Goal: Information Seeking & Learning: Learn about a topic

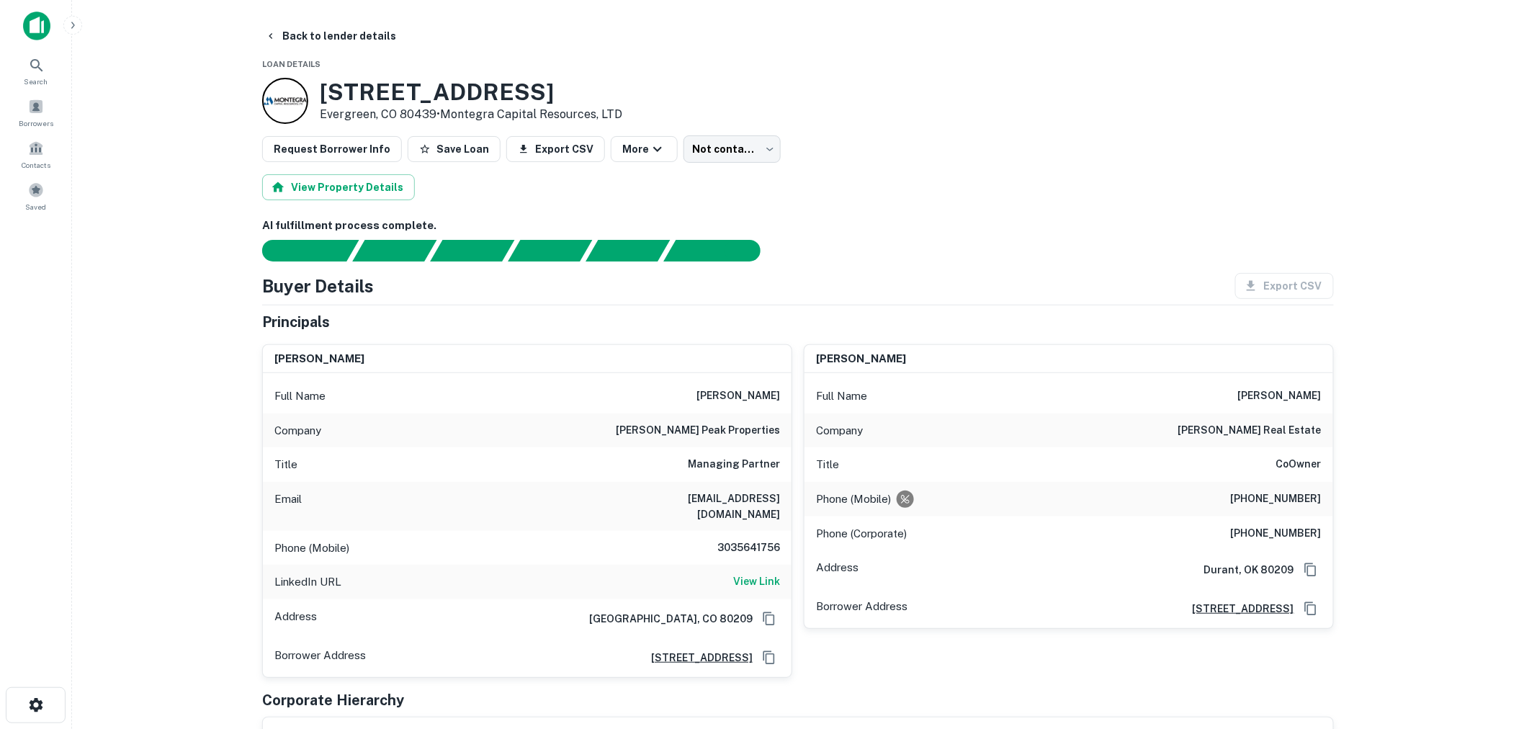
click at [902, 236] on div "AI fulfillment process complete." at bounding box center [797, 239] width 1071 height 44
click at [32, 30] on img at bounding box center [36, 26] width 27 height 29
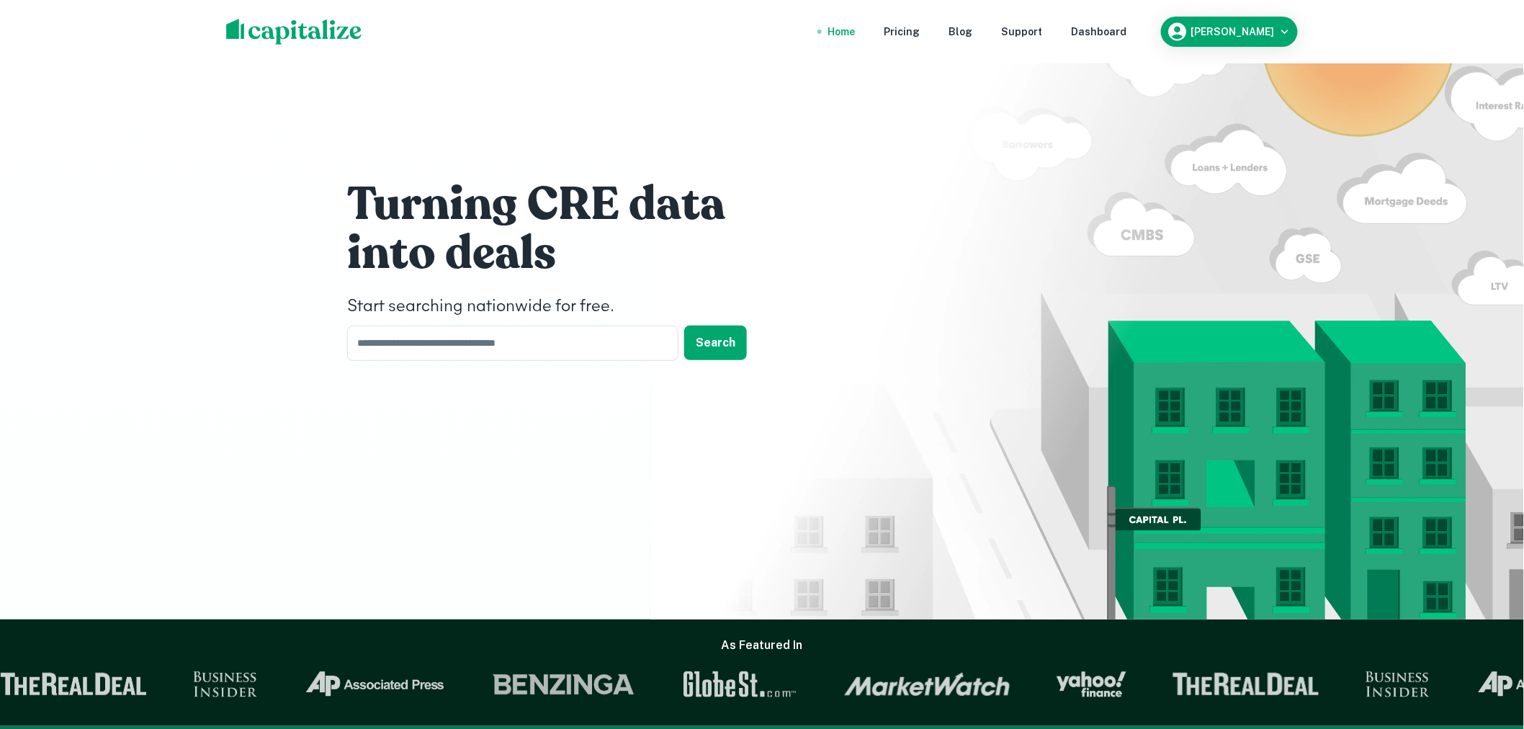
click at [279, 56] on div "Home Pricing Blog Support Dashboard [PERSON_NAME]" at bounding box center [762, 31] width 1106 height 63
click at [287, 24] on img at bounding box center [294, 32] width 136 height 26
click at [517, 343] on input "text" at bounding box center [507, 342] width 321 height 35
type input "********"
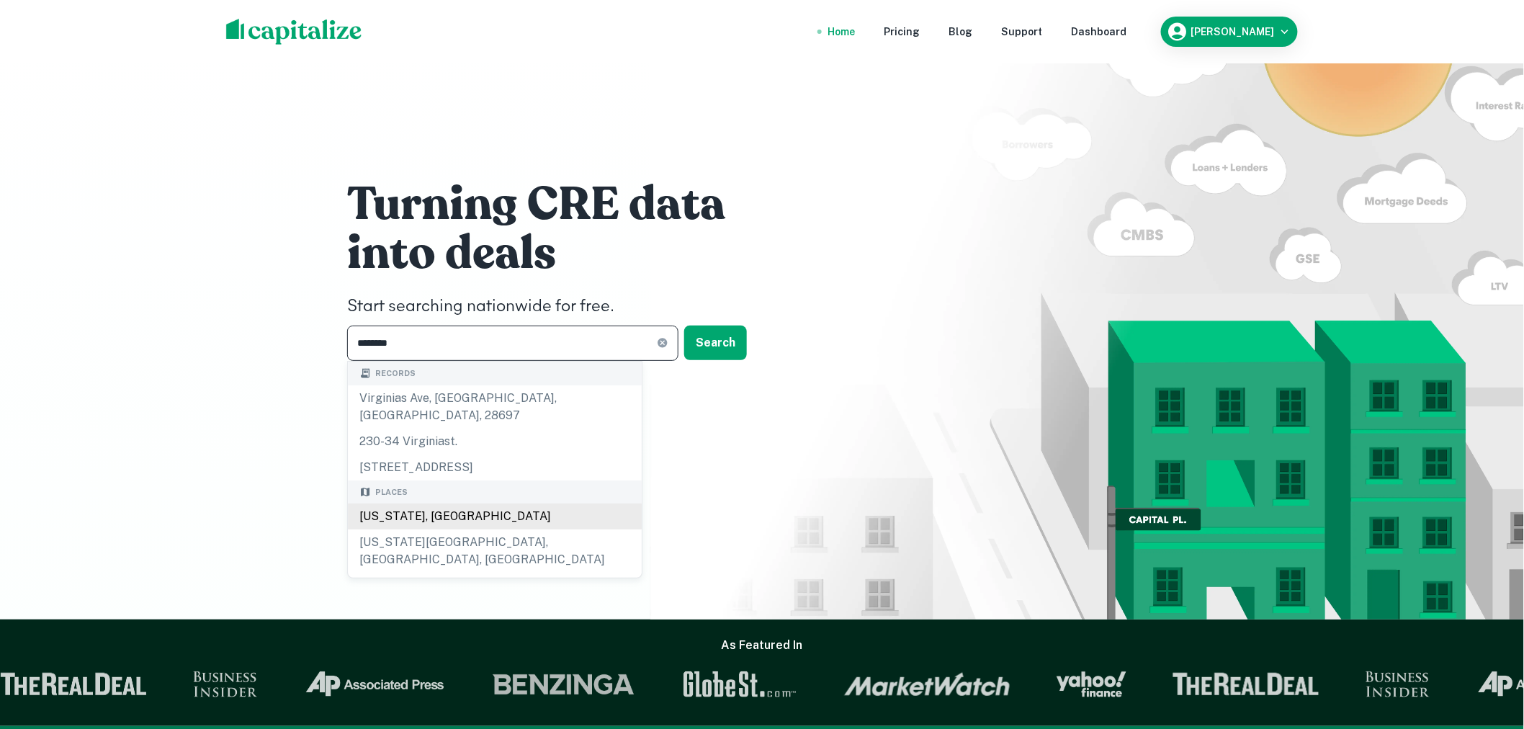
click at [476, 503] on div "[US_STATE], [GEOGRAPHIC_DATA]" at bounding box center [495, 516] width 294 height 26
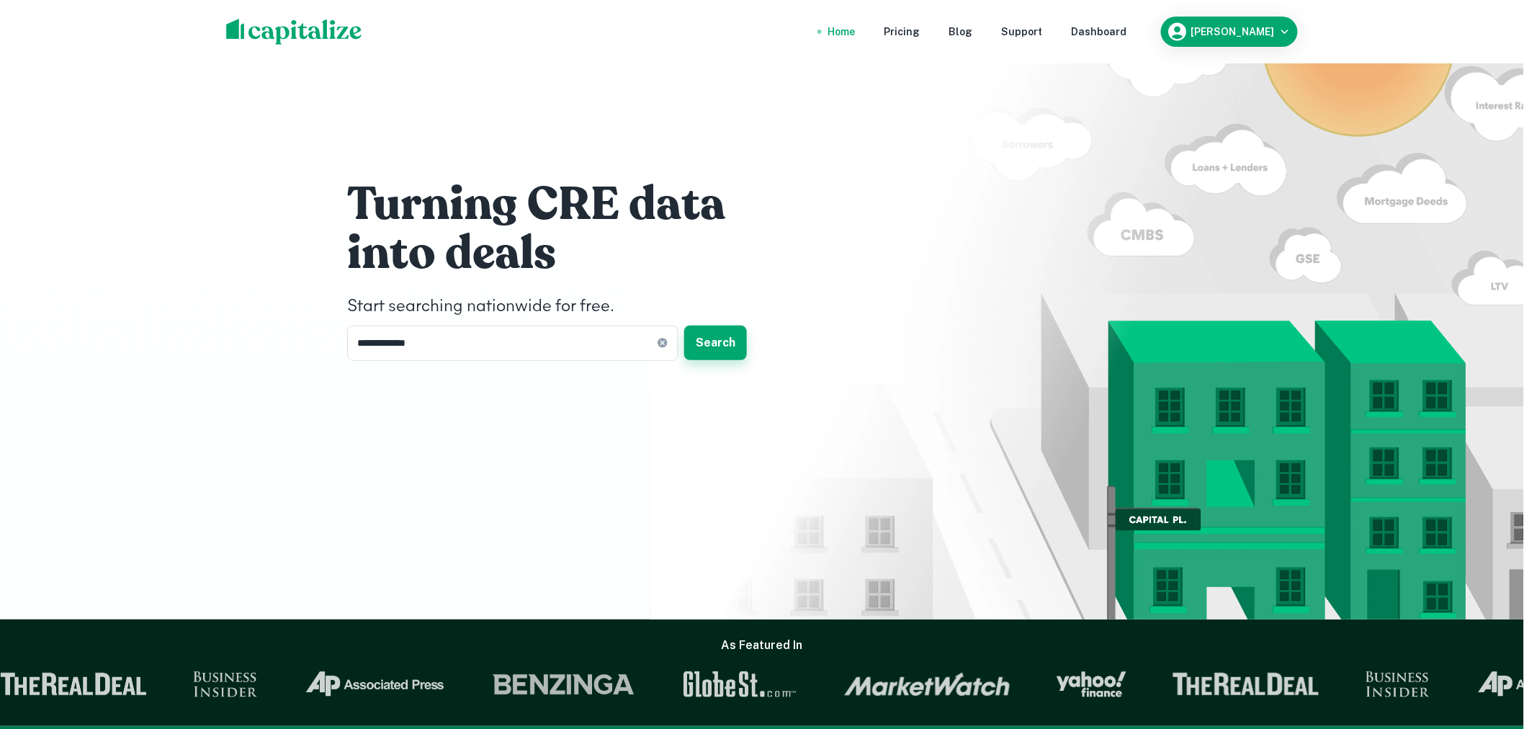
click at [724, 341] on button "Search" at bounding box center [715, 342] width 63 height 35
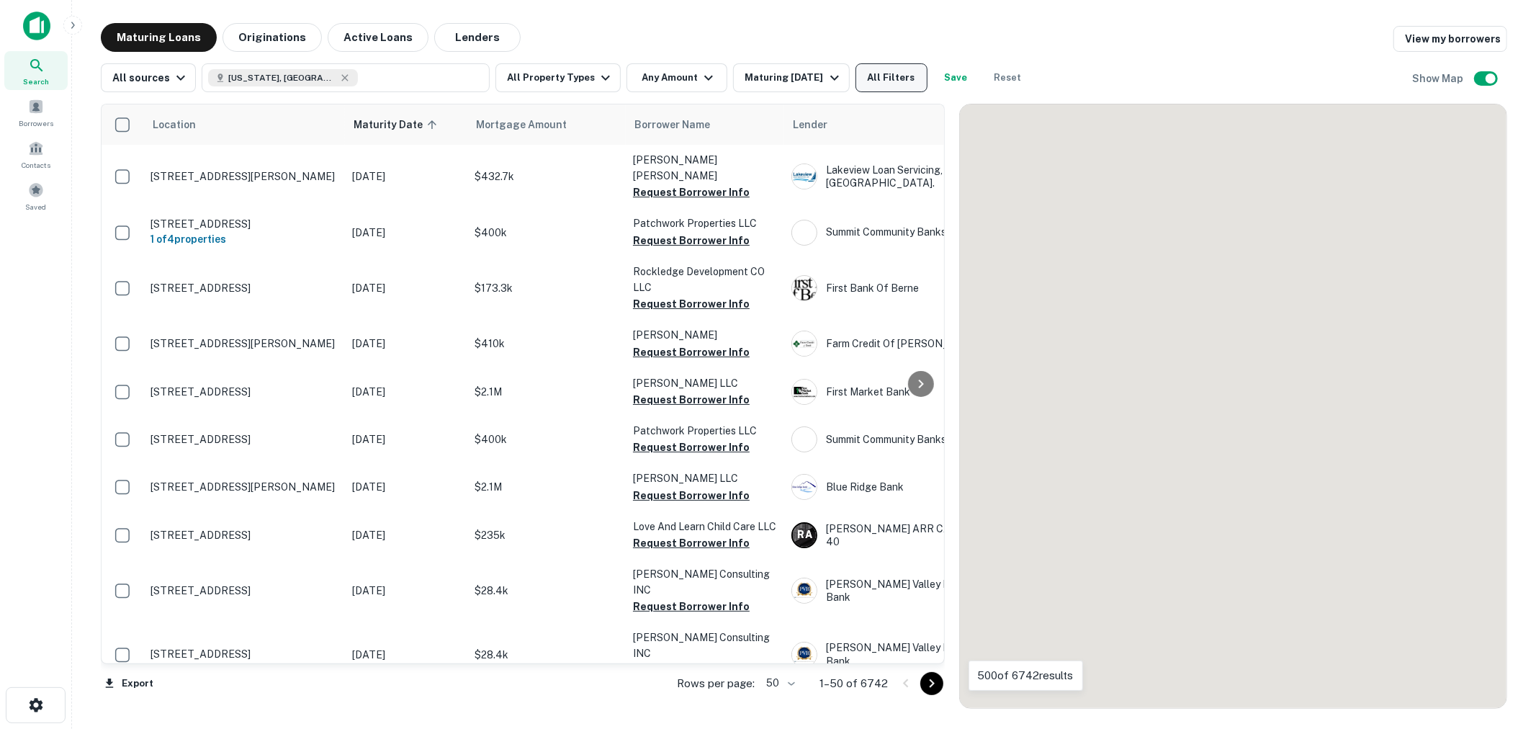
click at [881, 74] on button "All Filters" at bounding box center [891, 77] width 72 height 29
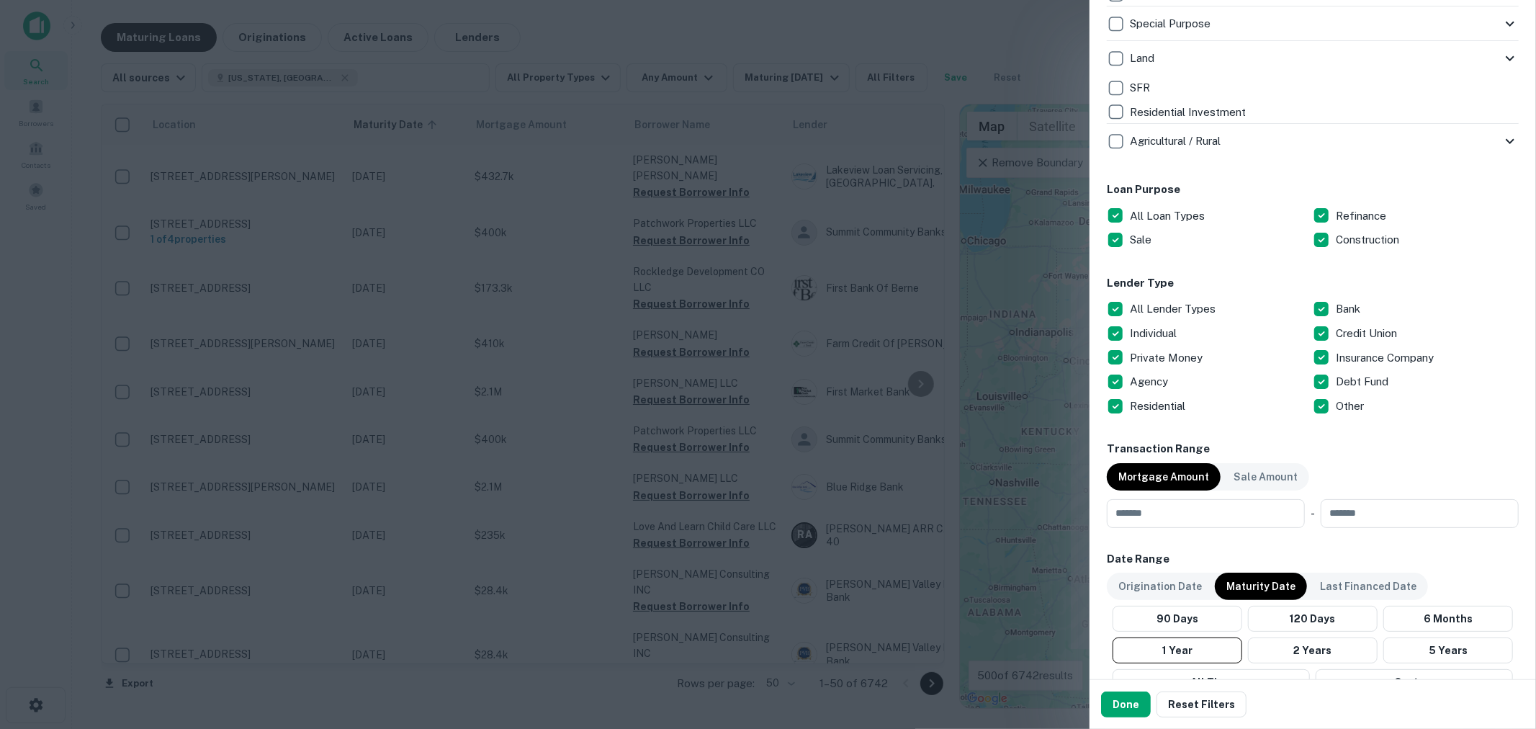
scroll to position [853, 0]
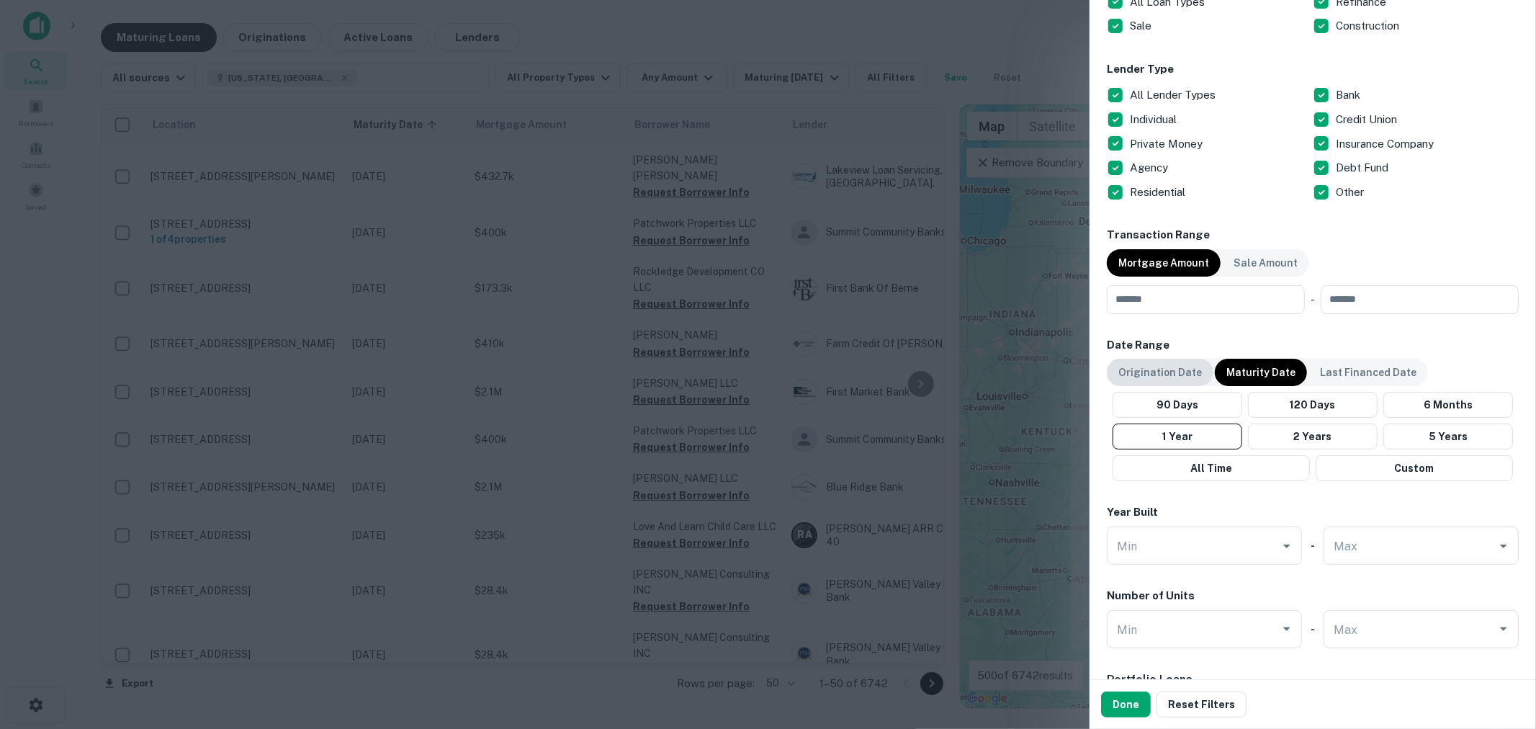
click at [1156, 368] on p "Origination Date" at bounding box center [1160, 372] width 84 height 16
click at [1175, 628] on input "Min" at bounding box center [1193, 628] width 161 height 25
type input "***"
click at [1190, 632] on input "Min" at bounding box center [1193, 628] width 161 height 25
click at [1154, 657] on li "100" at bounding box center [1201, 665] width 178 height 26
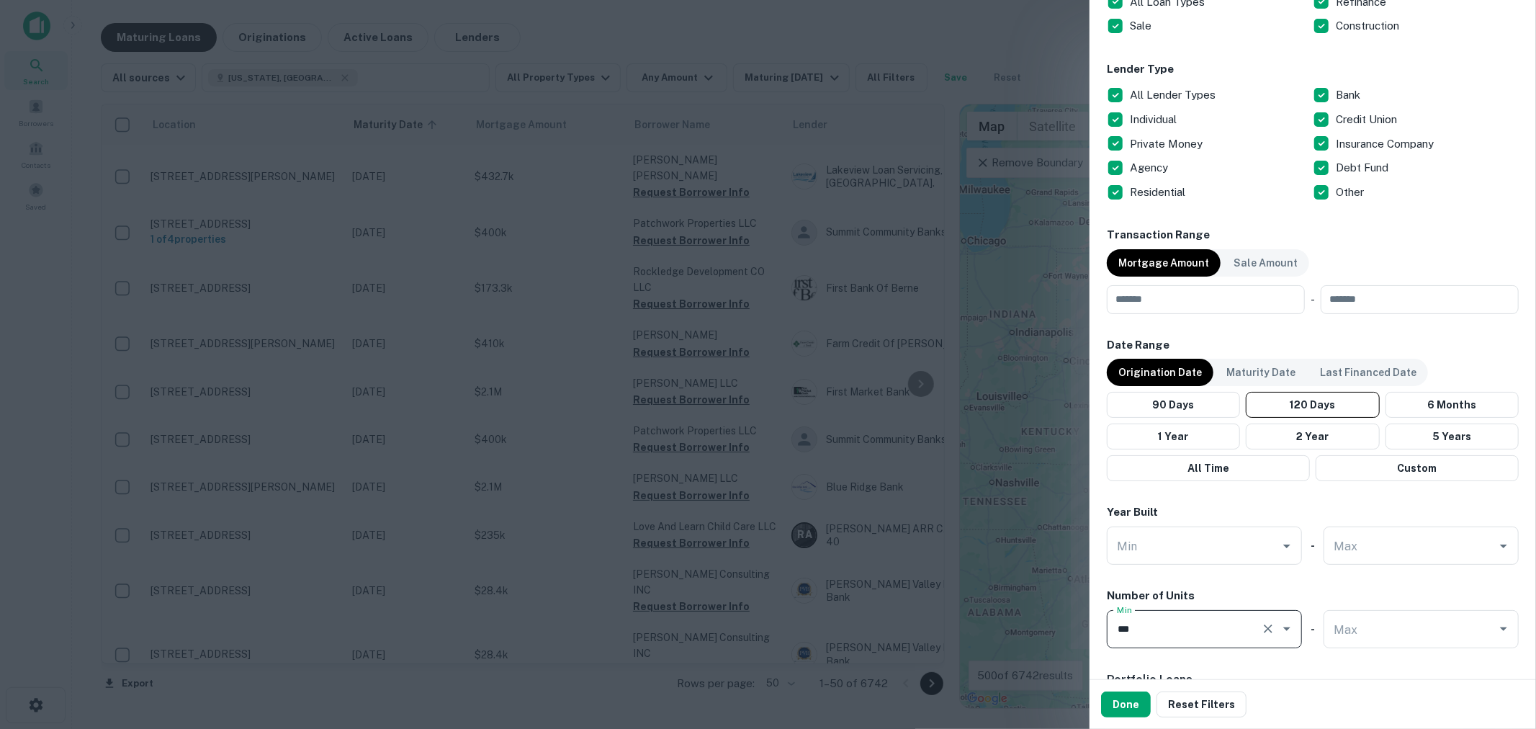
scroll to position [746, 0]
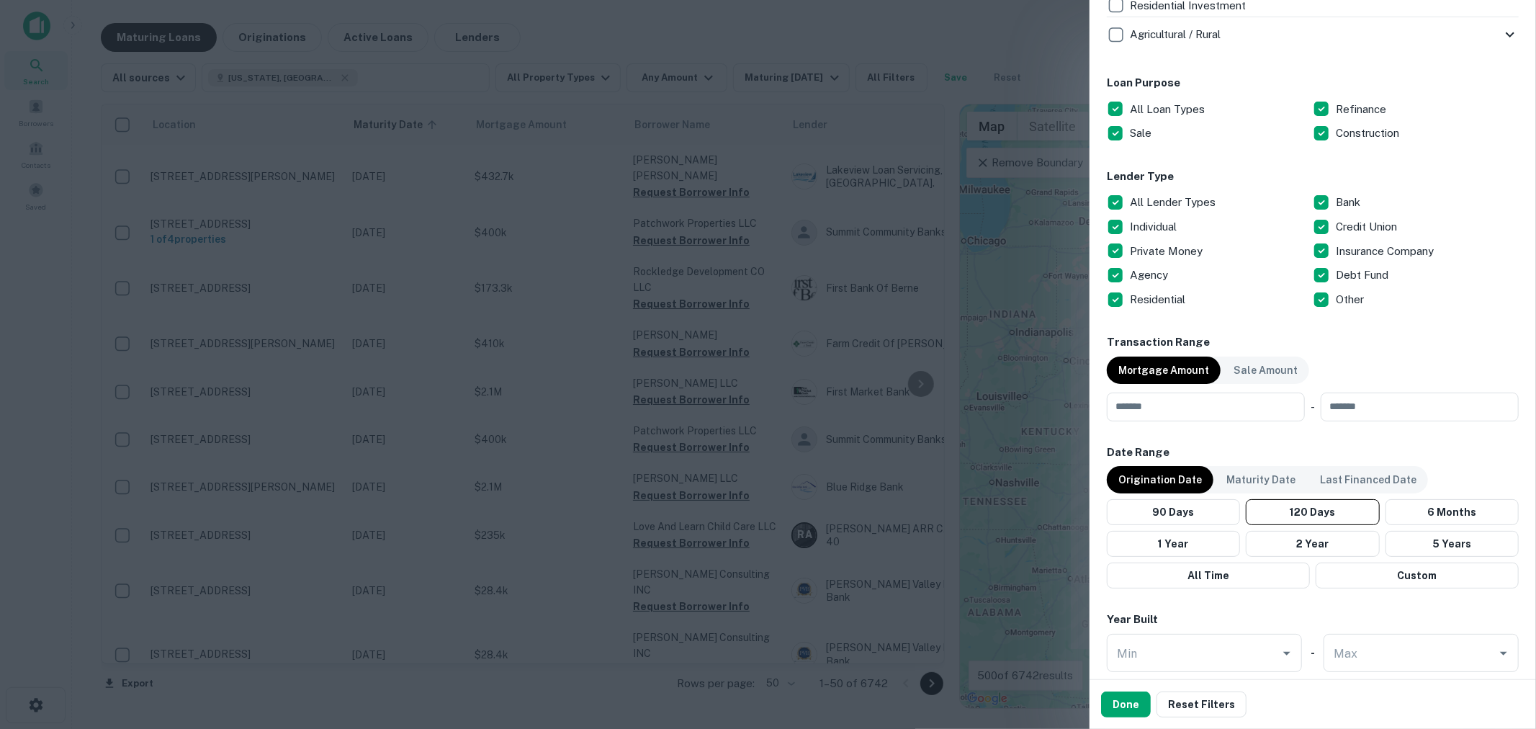
type input "***"
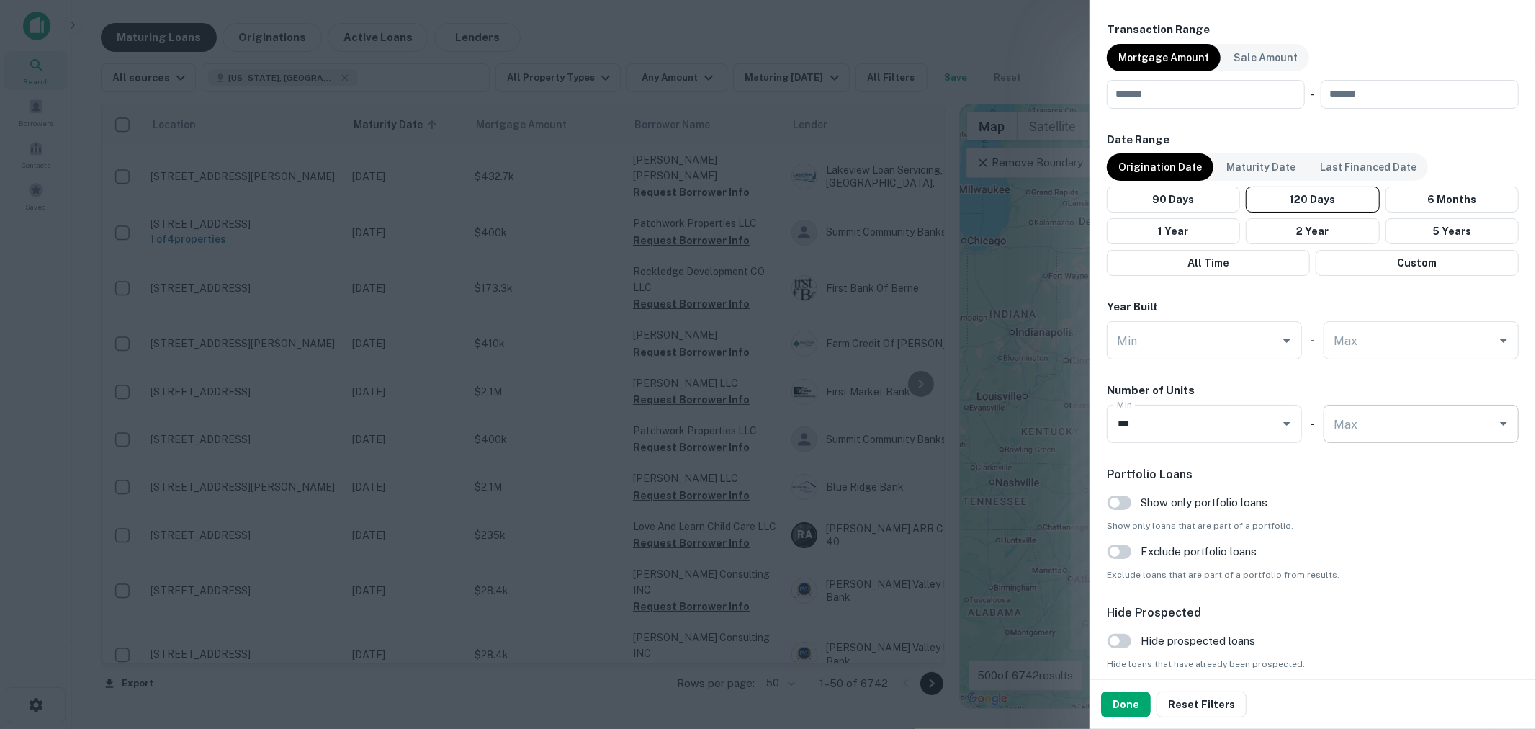
scroll to position [1066, 0]
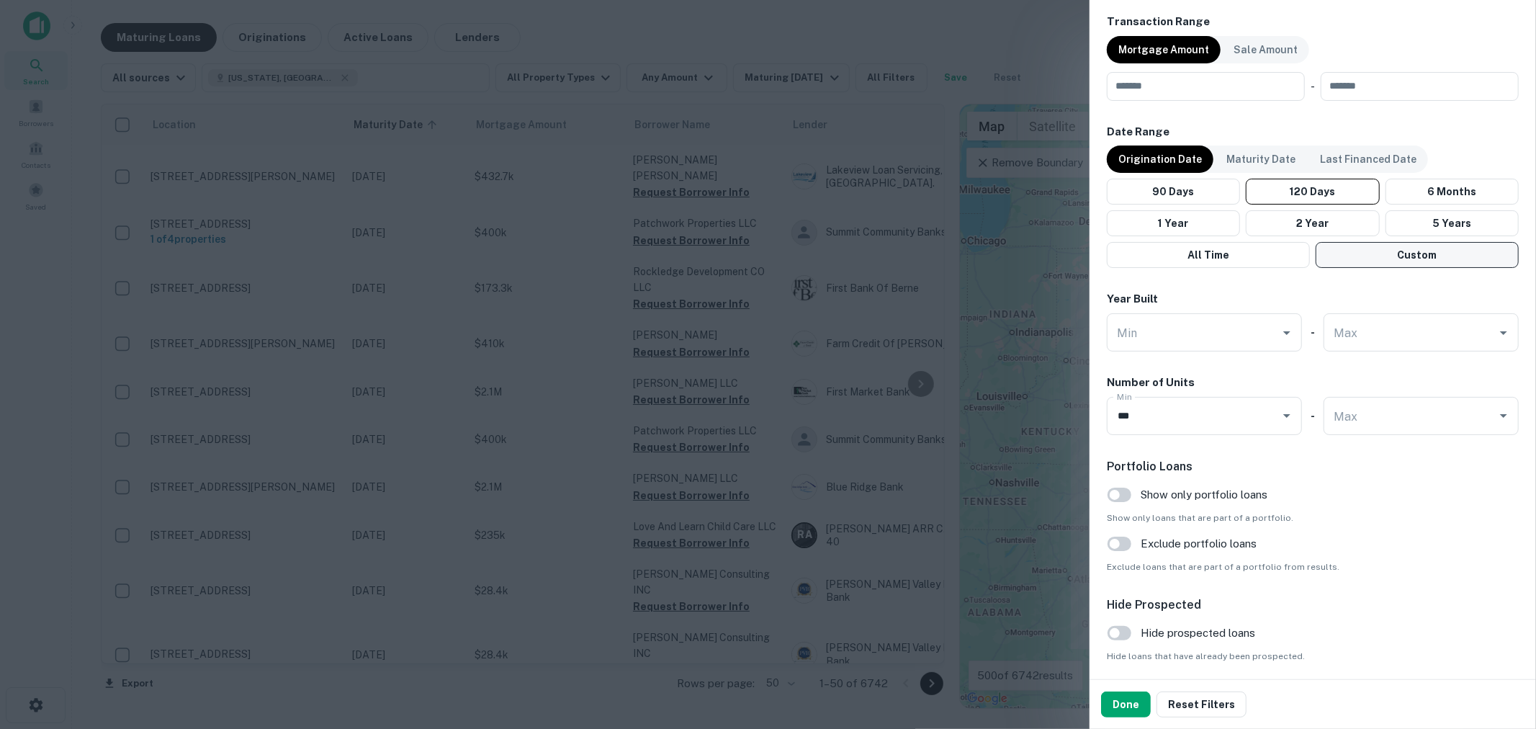
click at [1412, 247] on button "Custom" at bounding box center [1416, 255] width 203 height 26
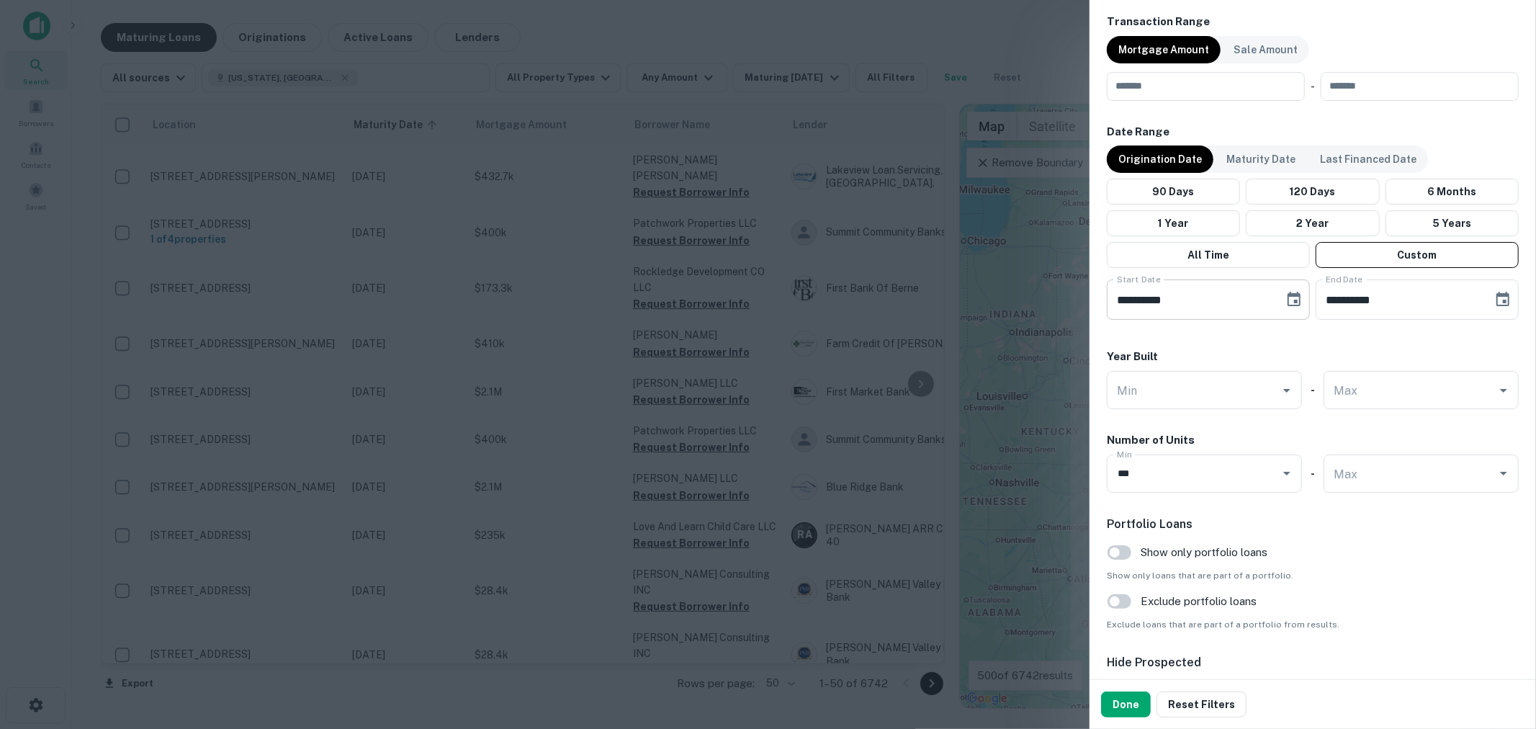
click at [1285, 297] on icon "Choose date, selected date is Jun 16, 2025" at bounding box center [1293, 299] width 17 height 17
click at [1188, 336] on icon "calendar view is open, switch to year view" at bounding box center [1179, 342] width 17 height 17
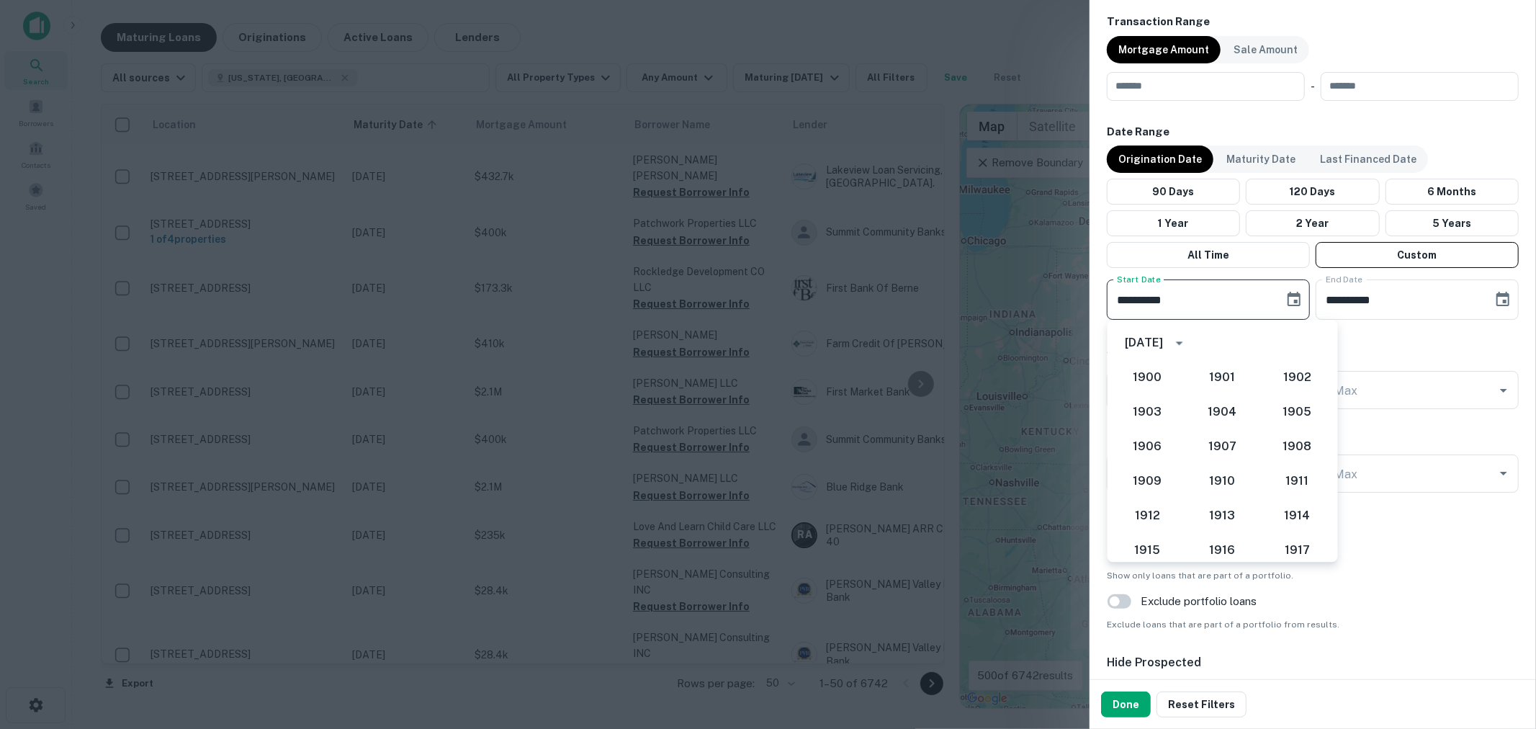
scroll to position [1249, 0]
click at [1235, 510] on button "2021" at bounding box center [1223, 511] width 52 height 26
click at [1198, 405] on button "1" at bounding box center [1197, 403] width 26 height 26
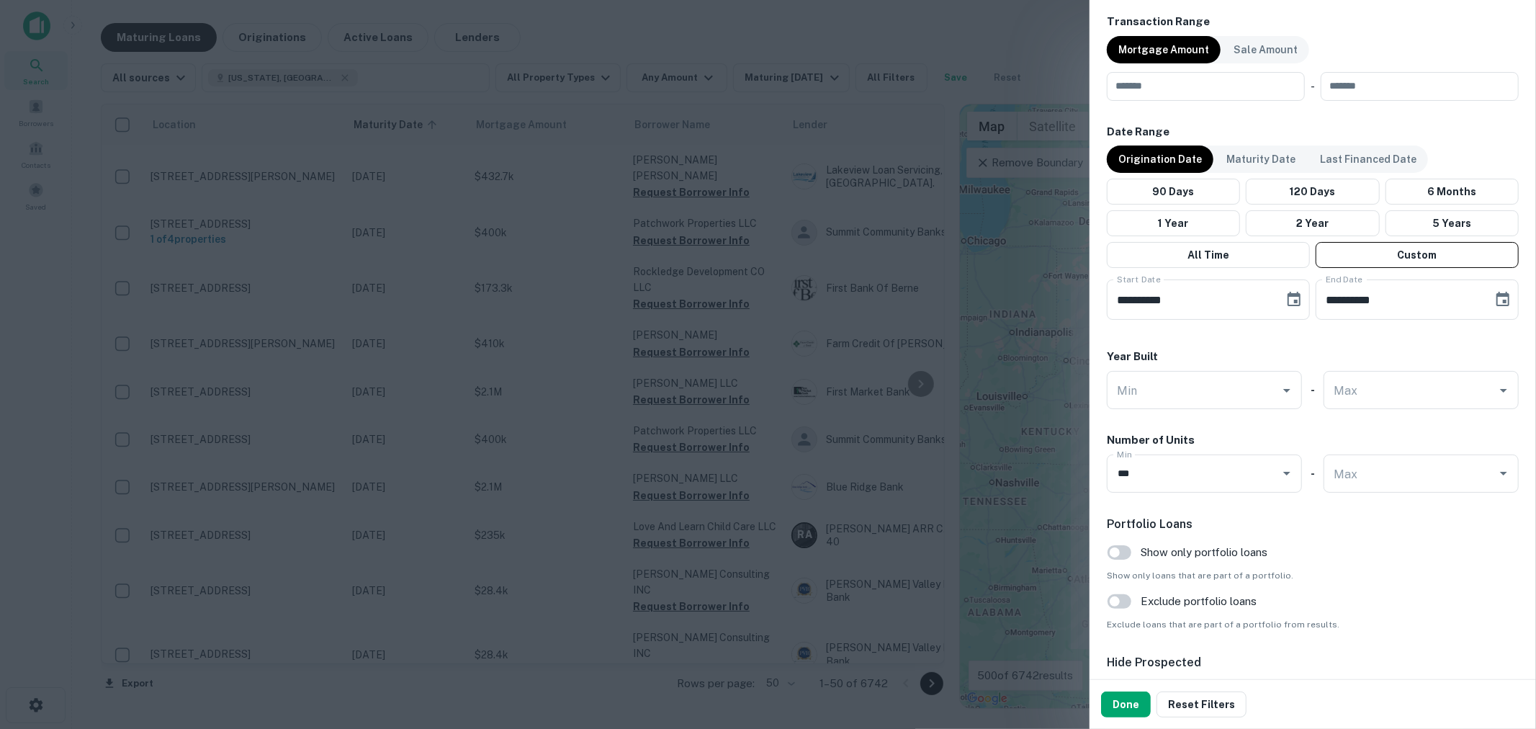
type input "**********"
click at [1129, 698] on button "Done" at bounding box center [1126, 704] width 50 height 26
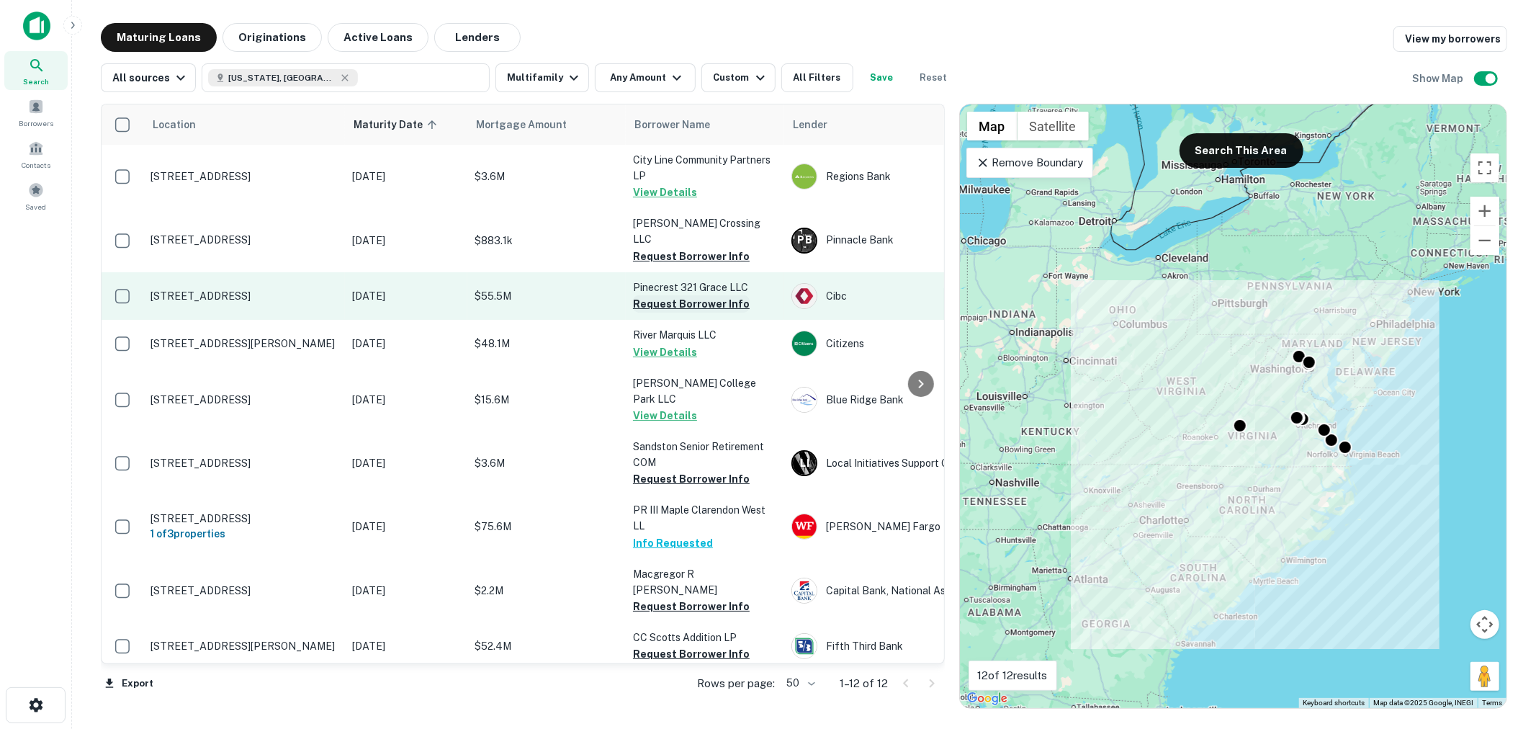
click at [678, 295] on button "Request Borrower Info" at bounding box center [691, 303] width 117 height 17
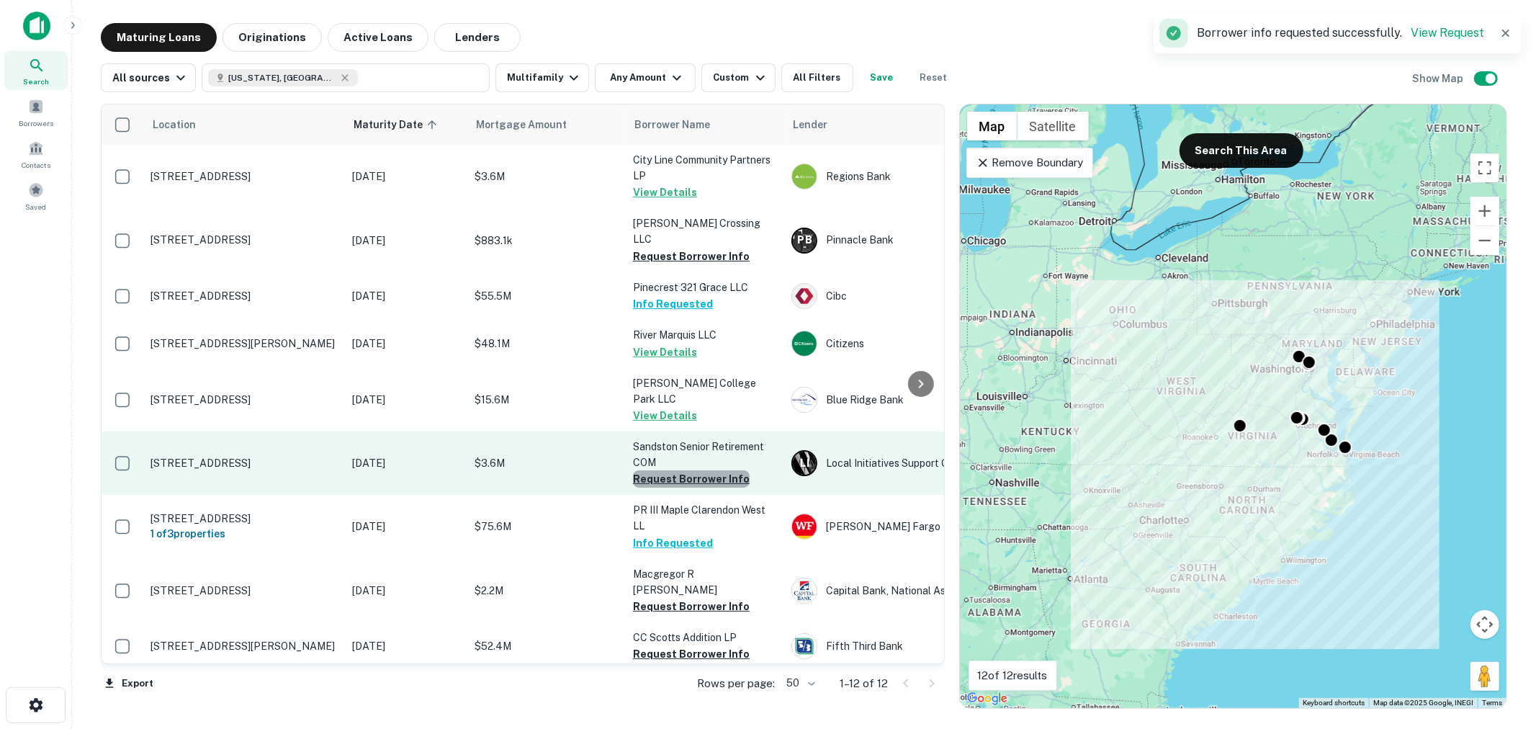
click at [699, 470] on button "Request Borrower Info" at bounding box center [691, 478] width 117 height 17
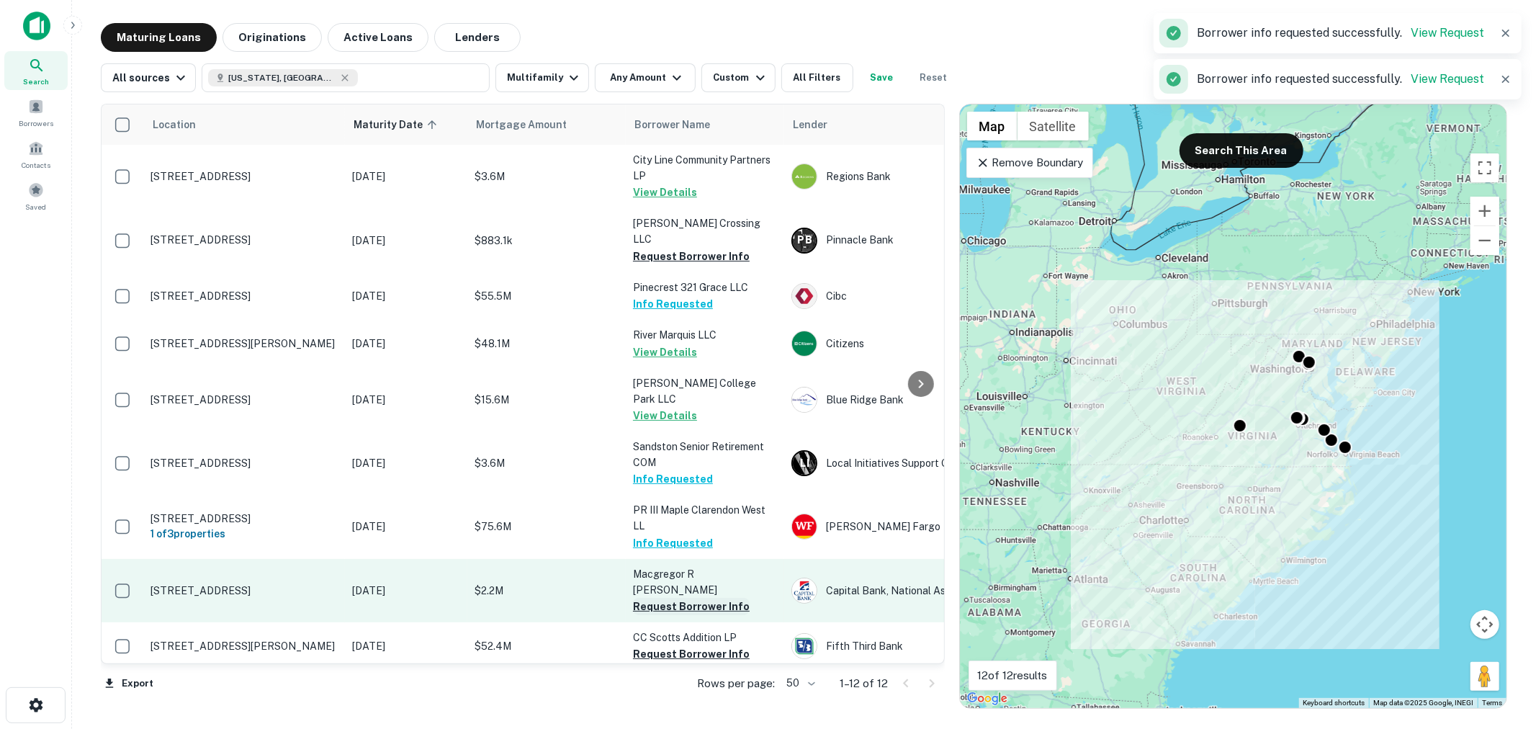
click at [693, 598] on button "Request Borrower Info" at bounding box center [691, 606] width 117 height 17
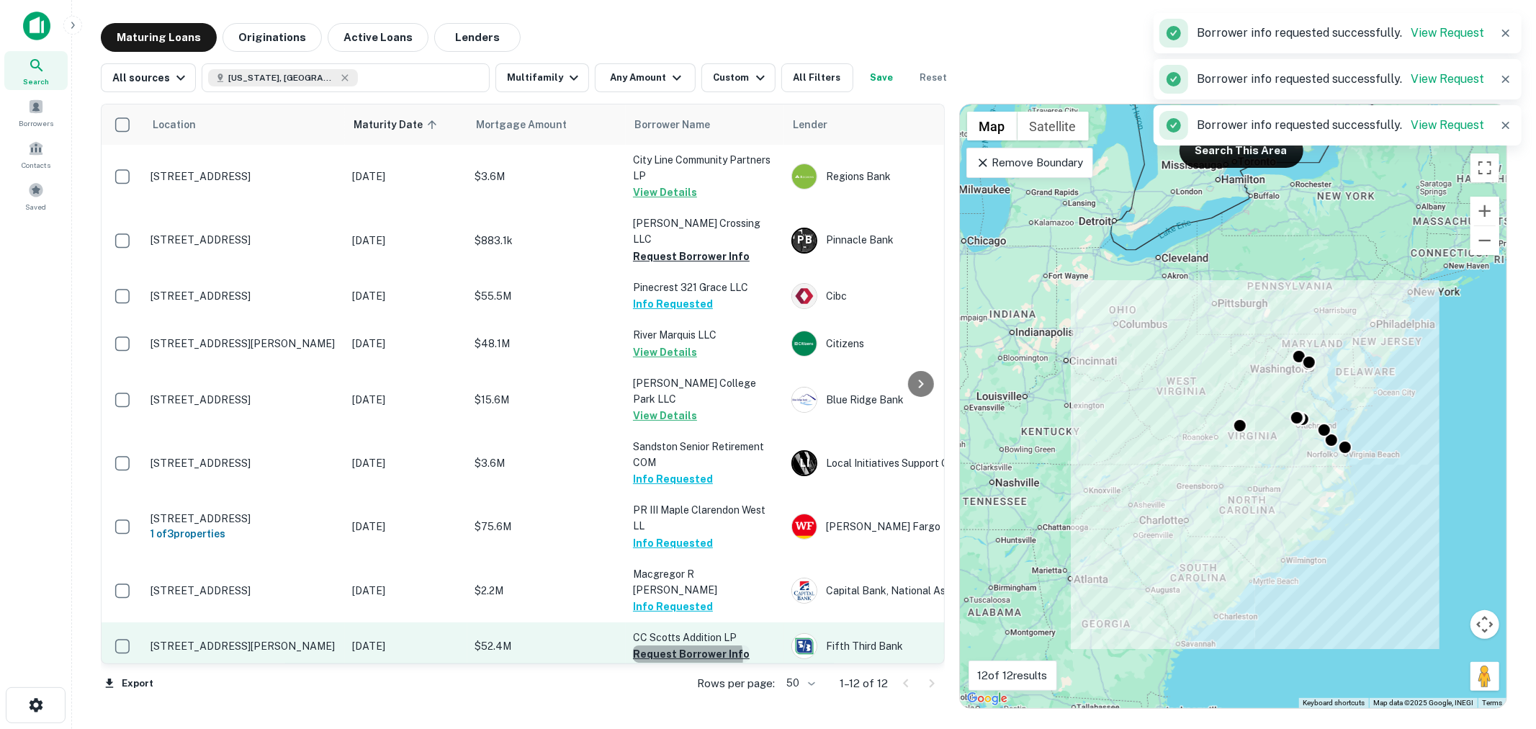
click at [685, 645] on button "Request Borrower Info" at bounding box center [691, 653] width 117 height 17
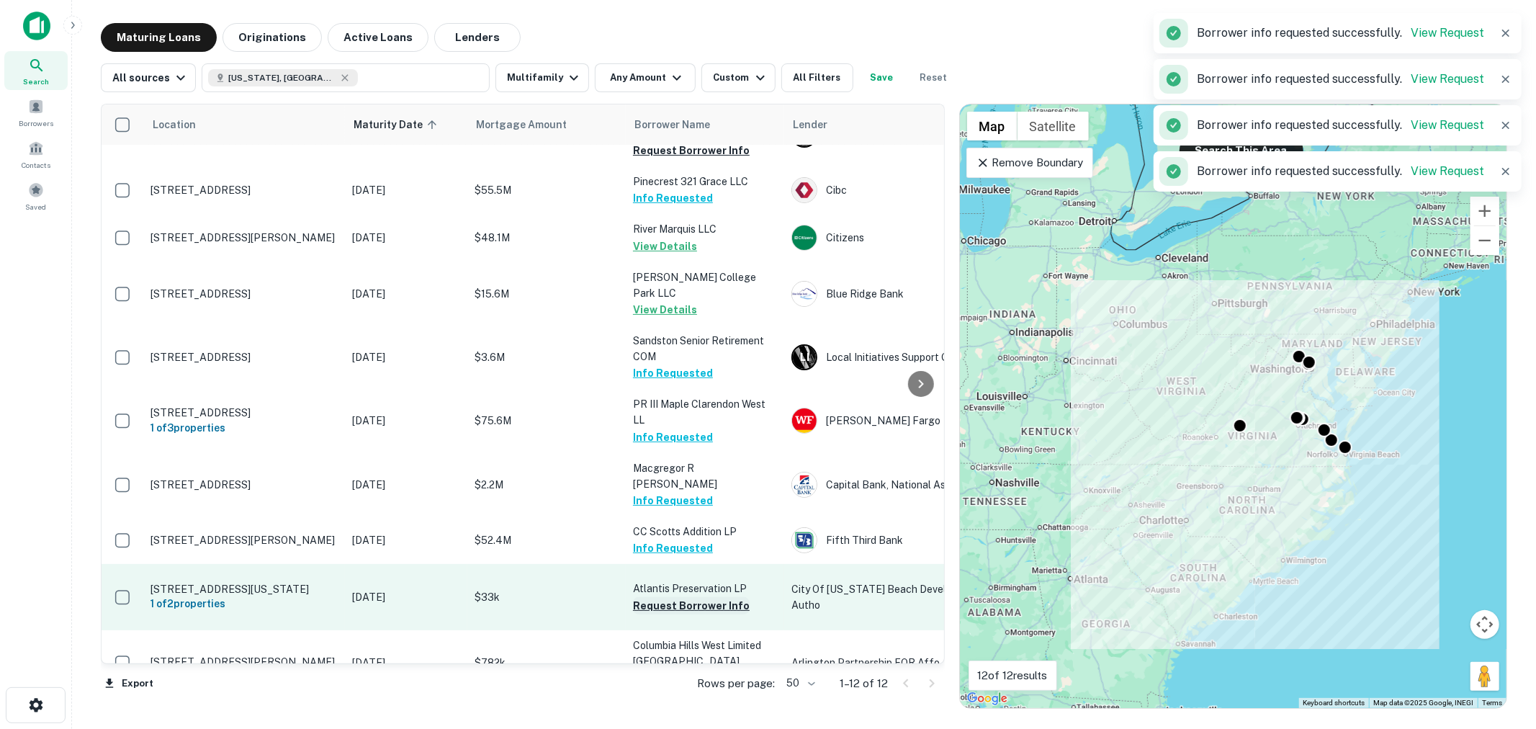
scroll to position [135, 0]
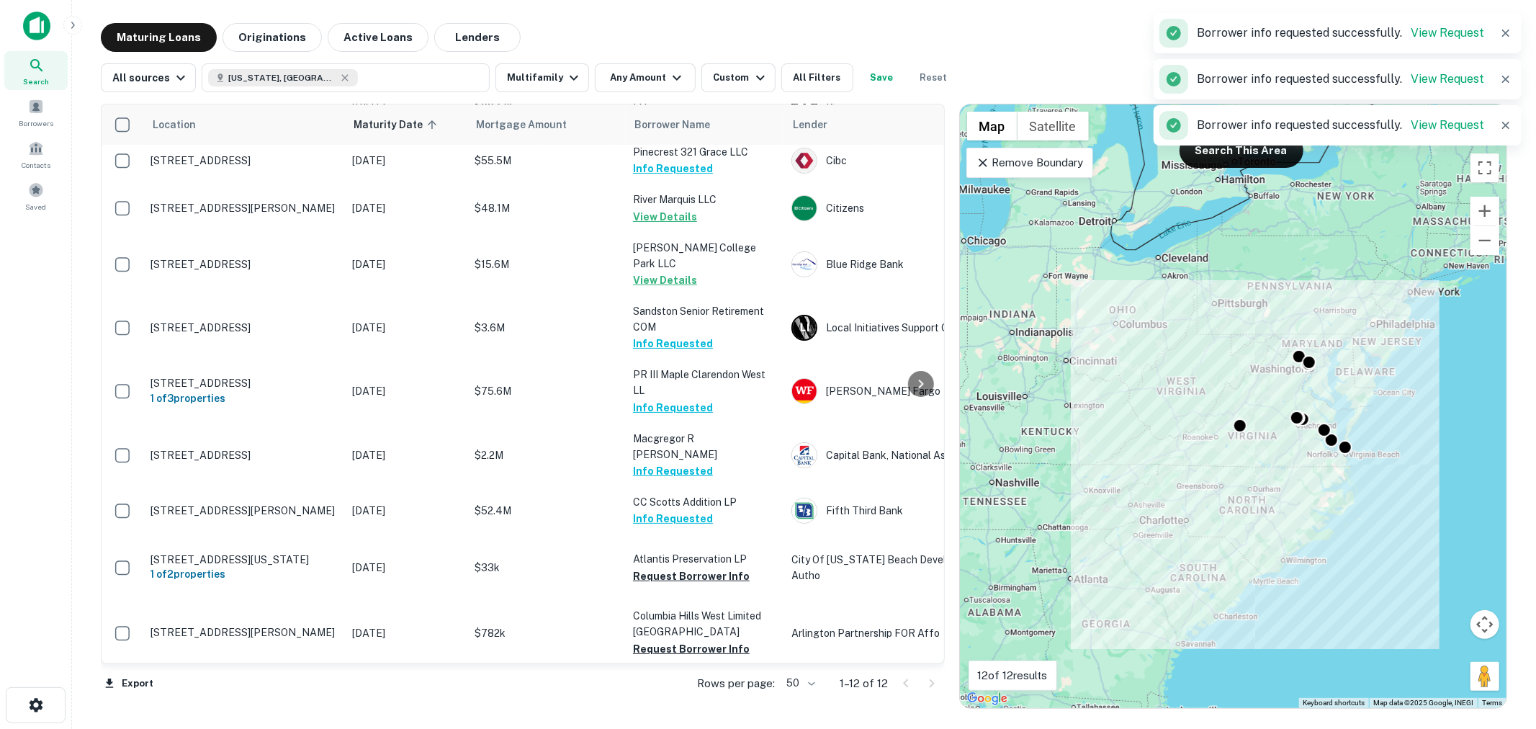
click at [696, 688] on button "Request Borrower Info" at bounding box center [691, 696] width 117 height 17
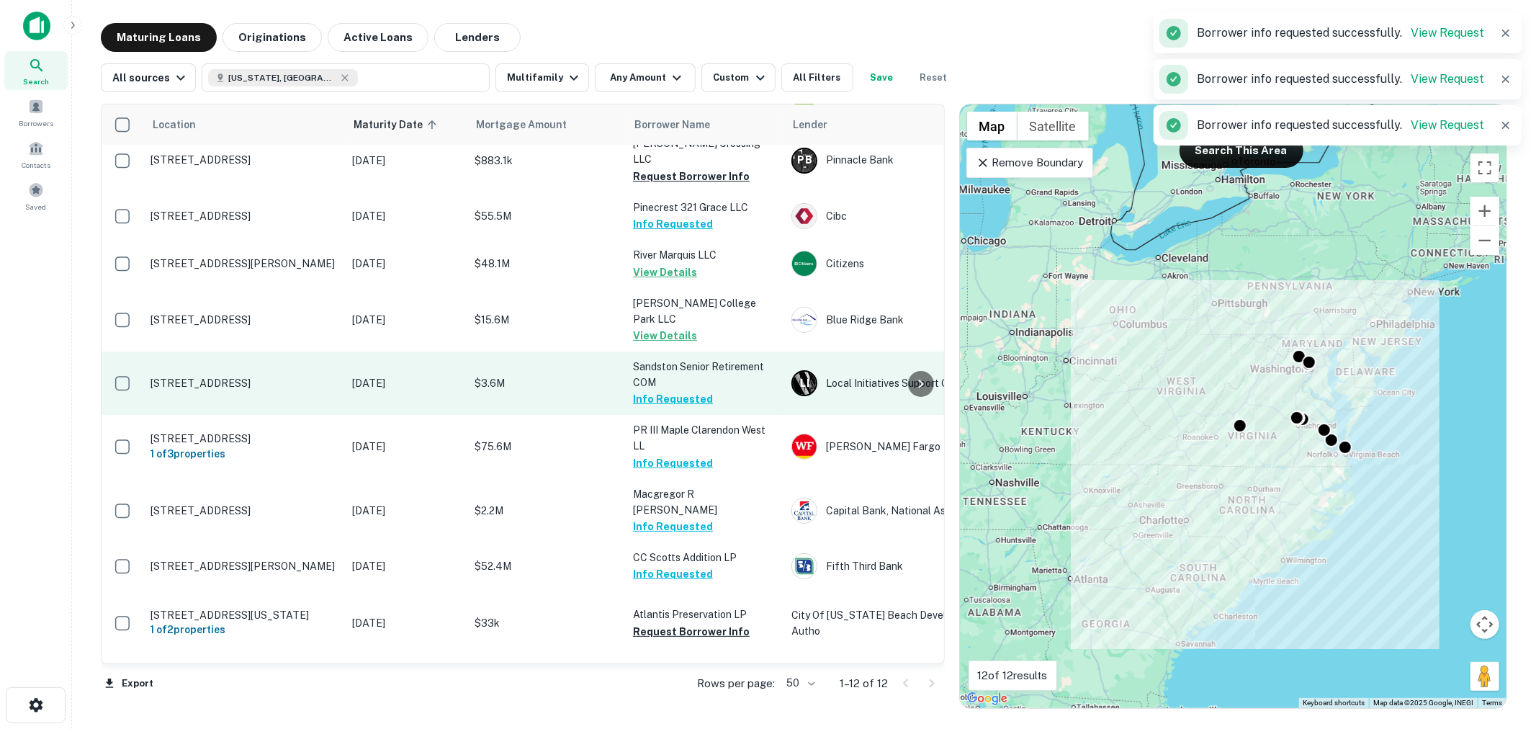
scroll to position [0, 0]
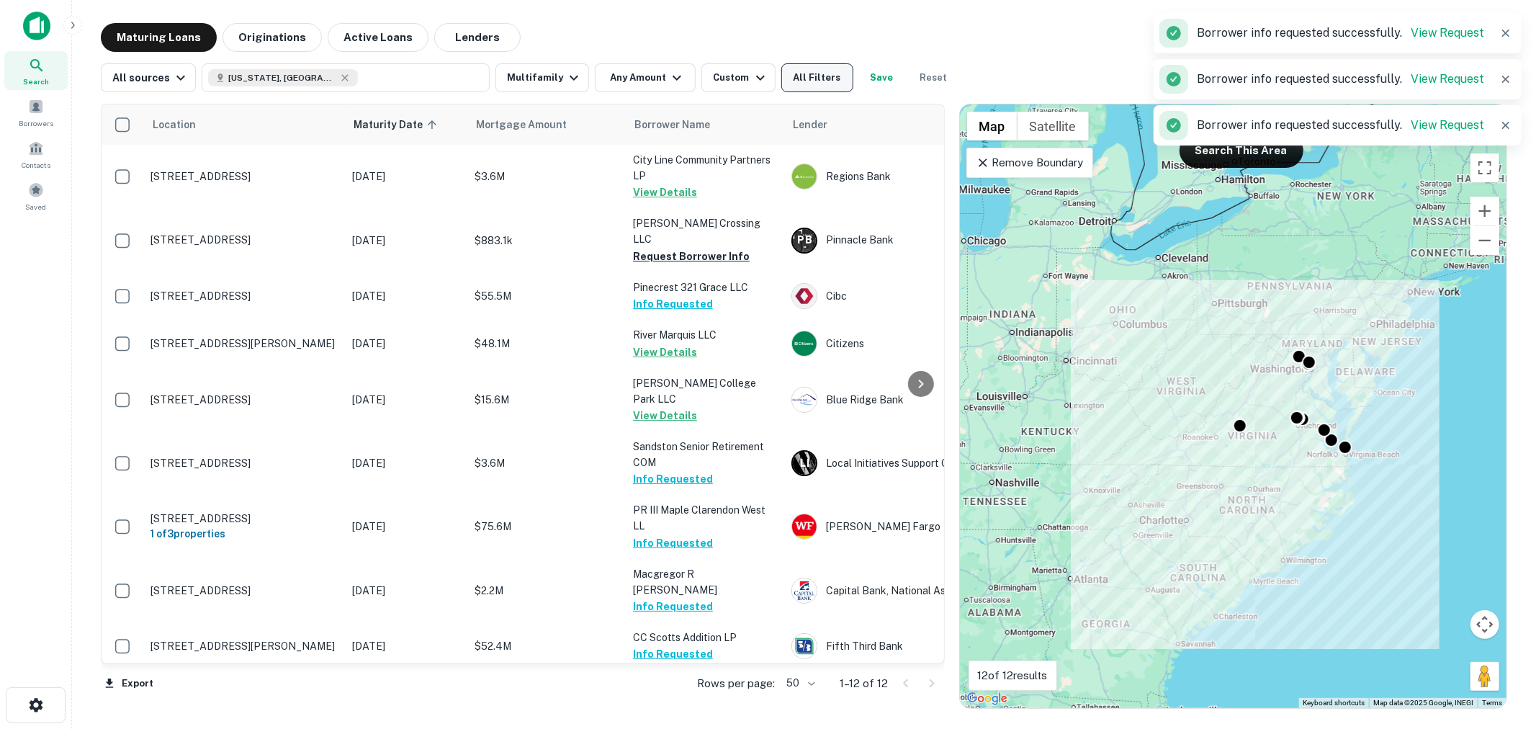
click at [810, 77] on button "All Filters" at bounding box center [817, 77] width 72 height 29
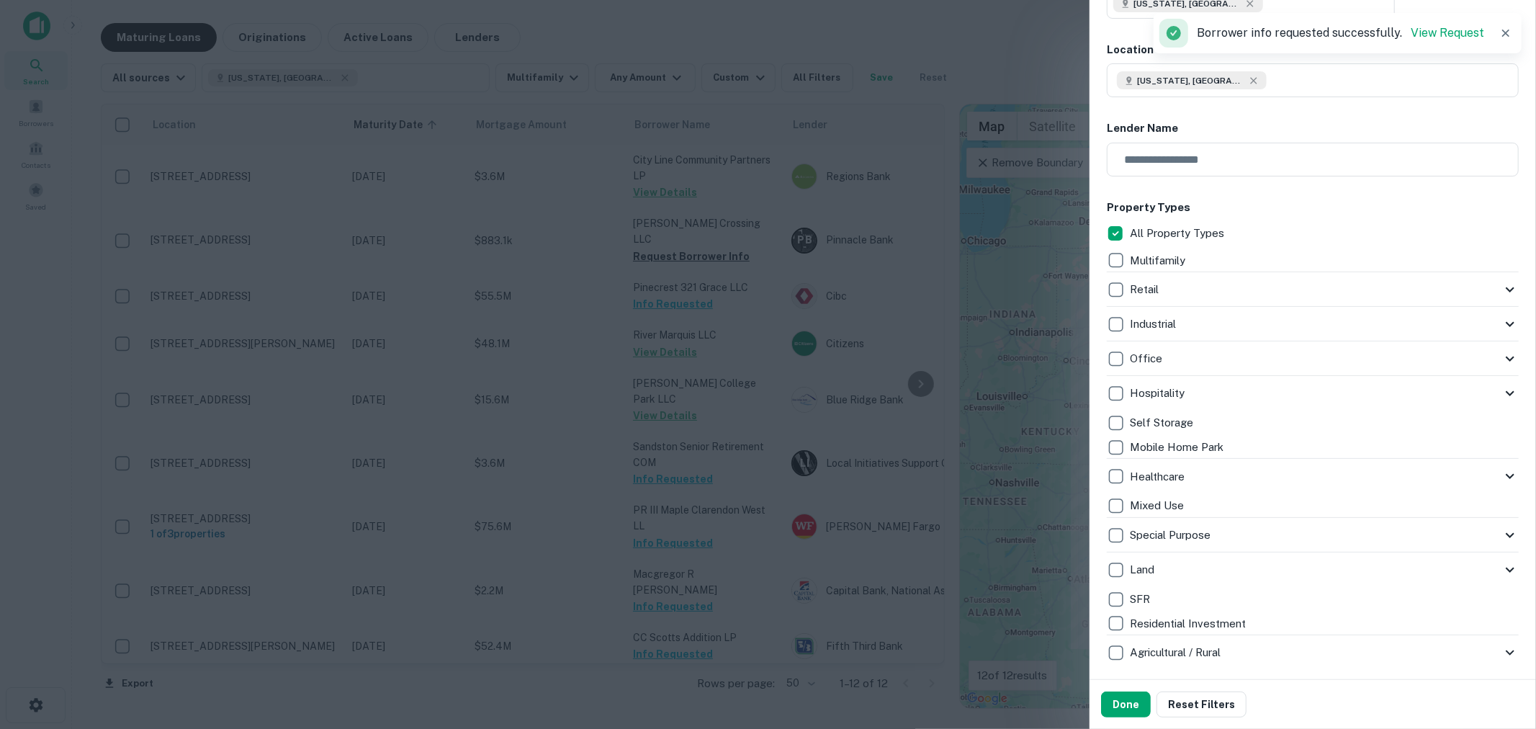
scroll to position [106, 0]
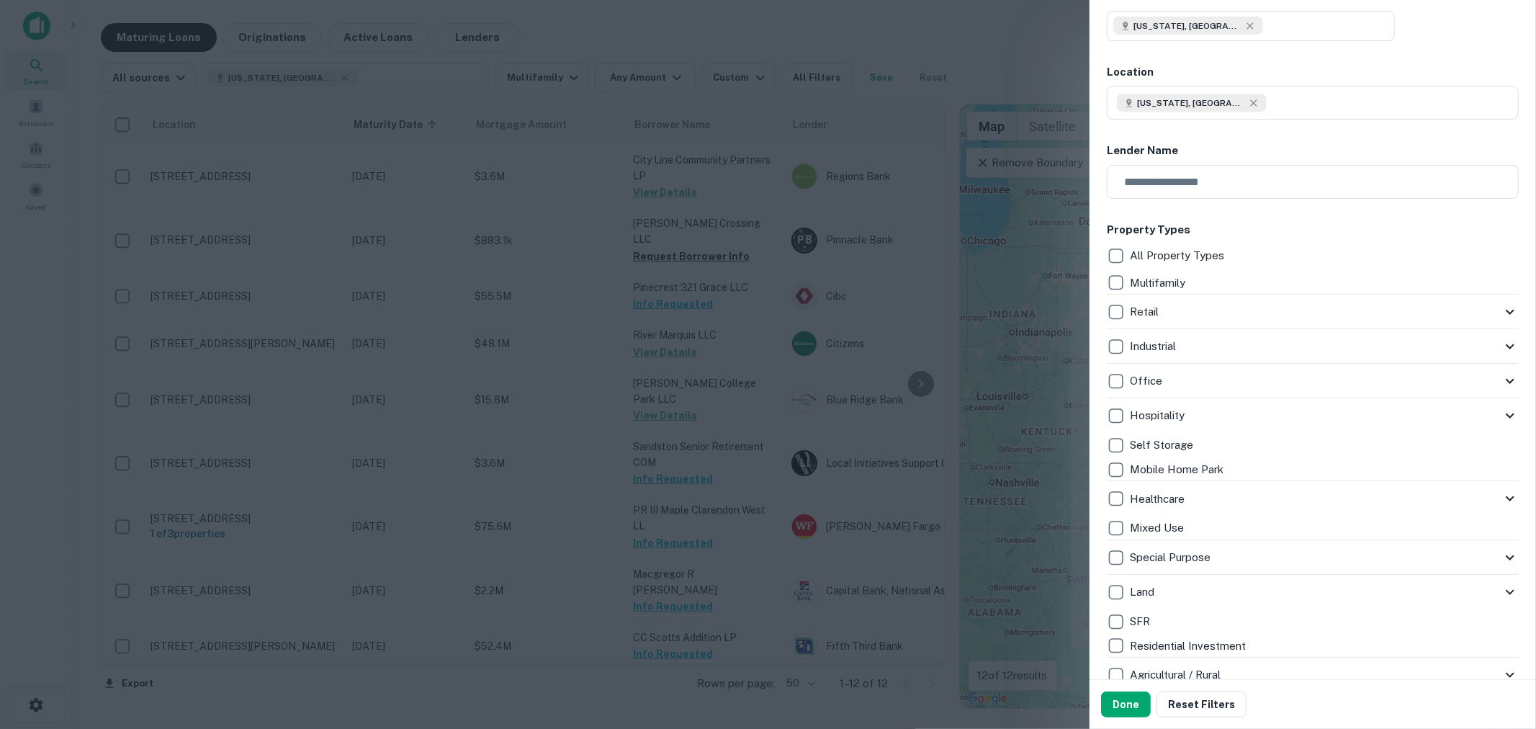
click at [1272, 289] on div "Multifamily" at bounding box center [1313, 283] width 412 height 24
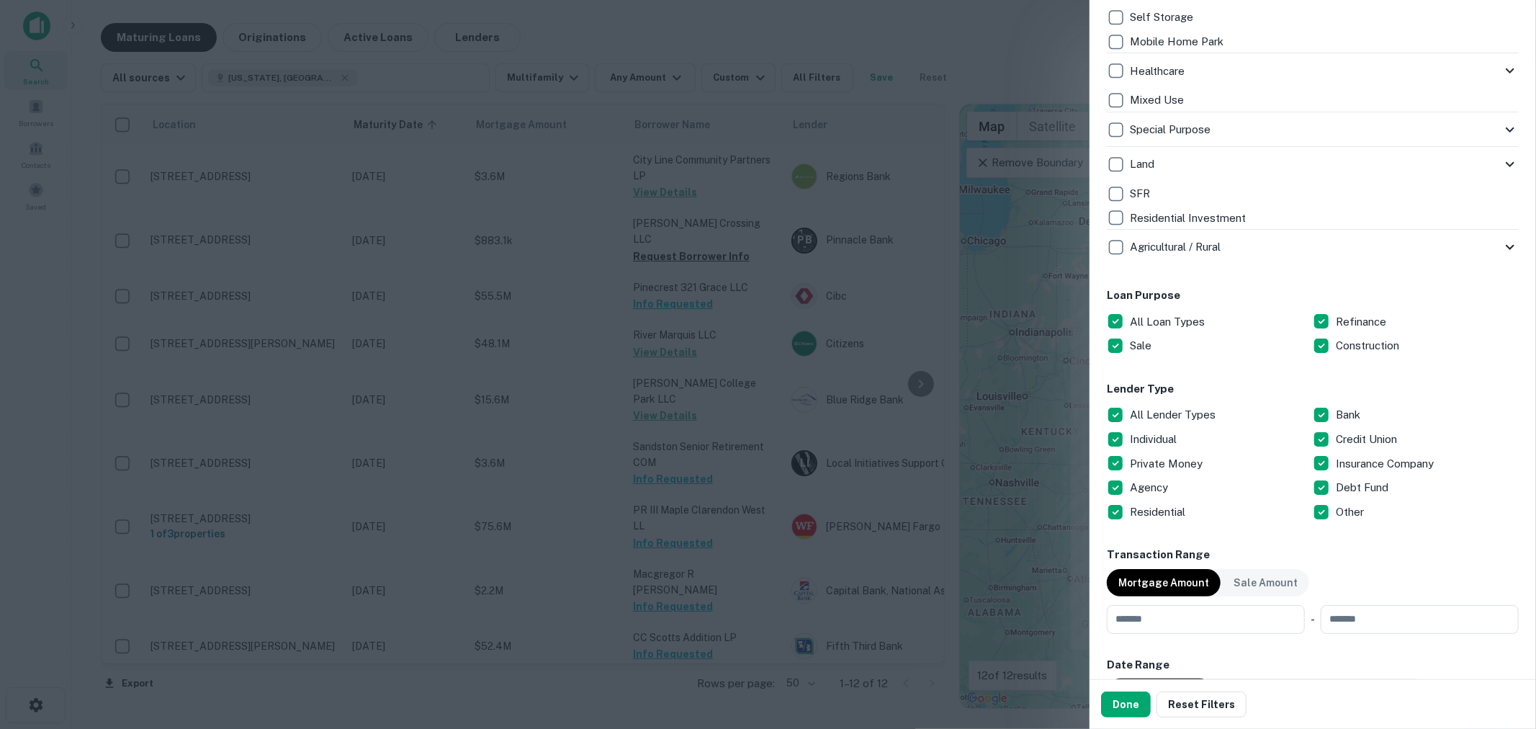
scroll to position [639, 0]
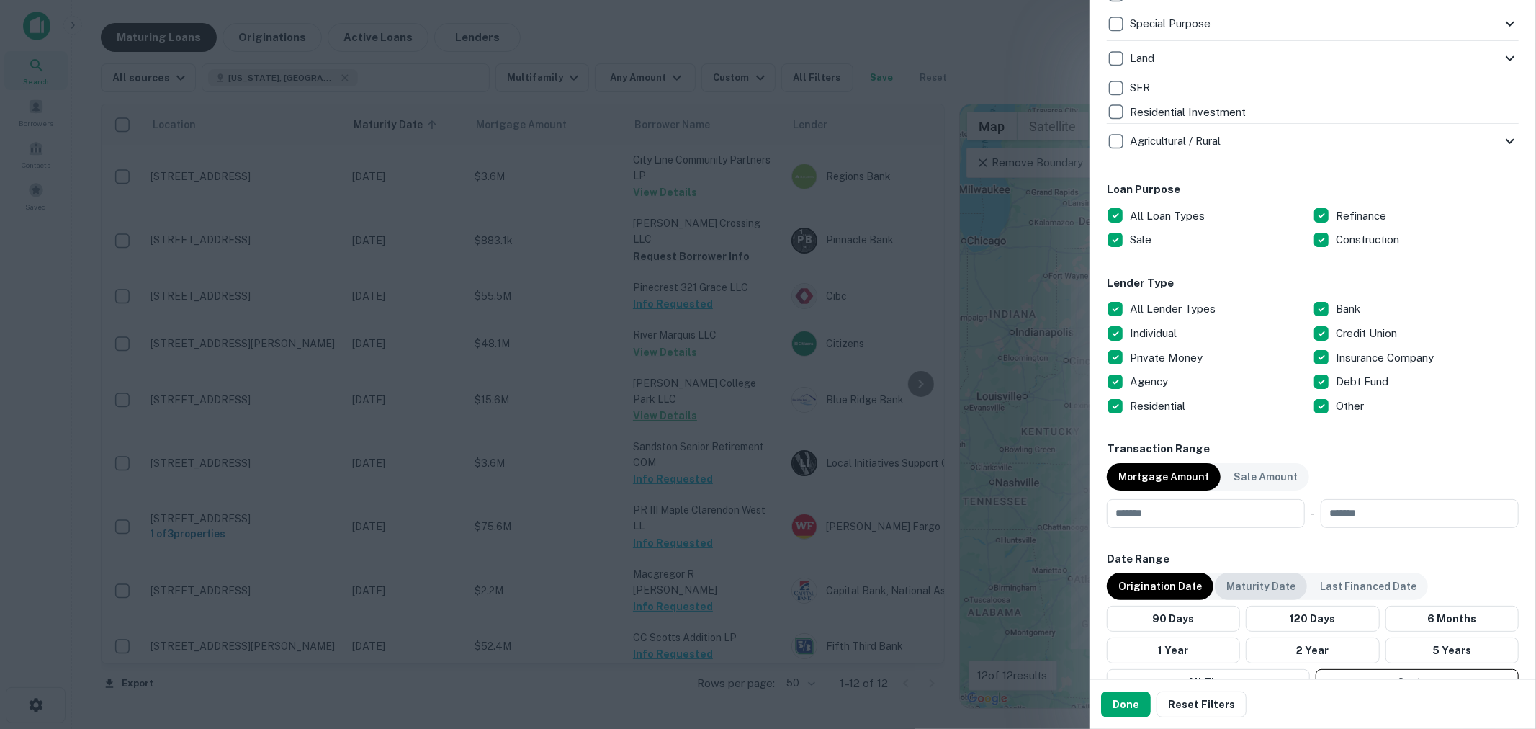
drag, startPoint x: 1271, startPoint y: 586, endPoint x: 1290, endPoint y: 593, distance: 20.7
click at [1270, 586] on p "Maturity Date" at bounding box center [1260, 586] width 69 height 16
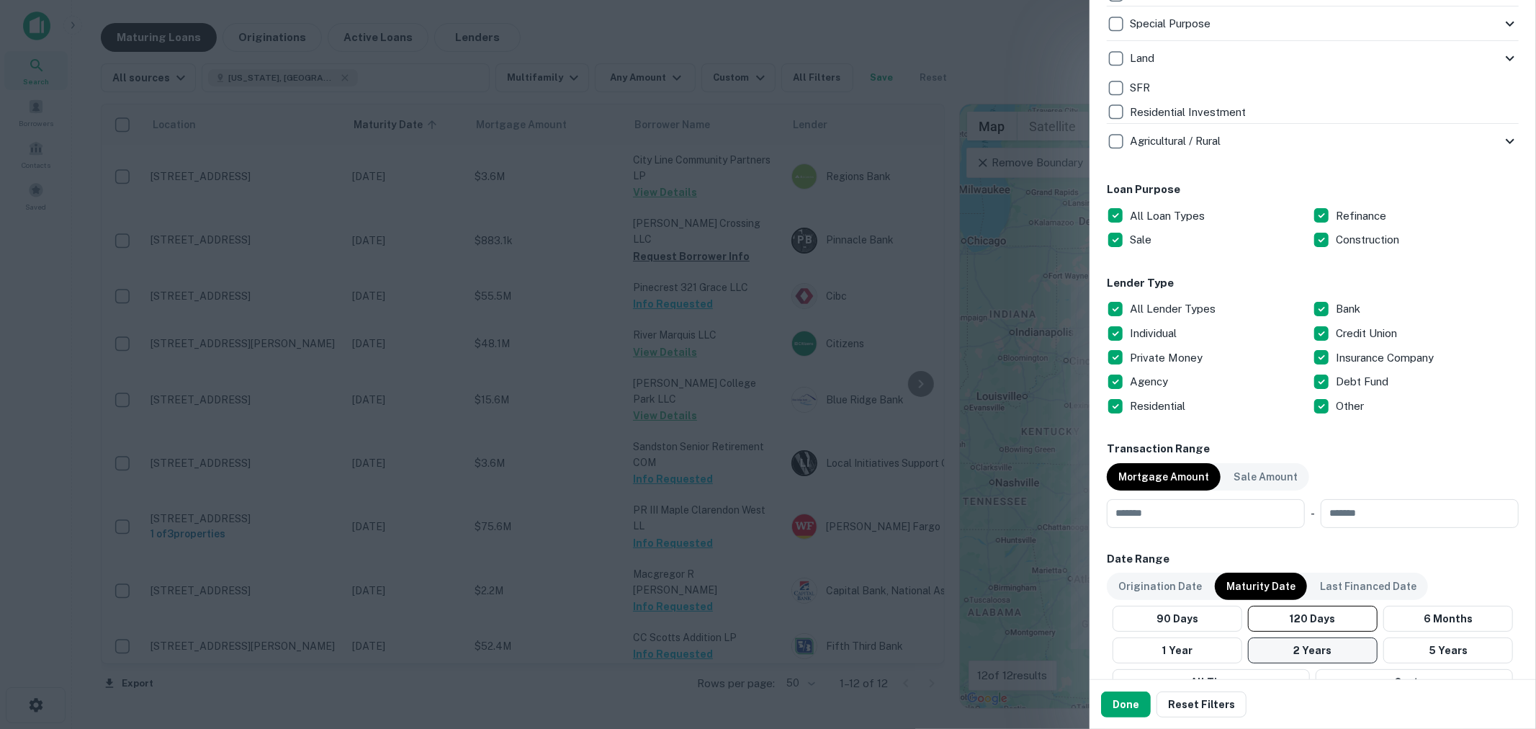
click at [1301, 649] on button "2 Years" at bounding box center [1313, 650] width 130 height 26
click at [1129, 706] on button "Done" at bounding box center [1126, 704] width 50 height 26
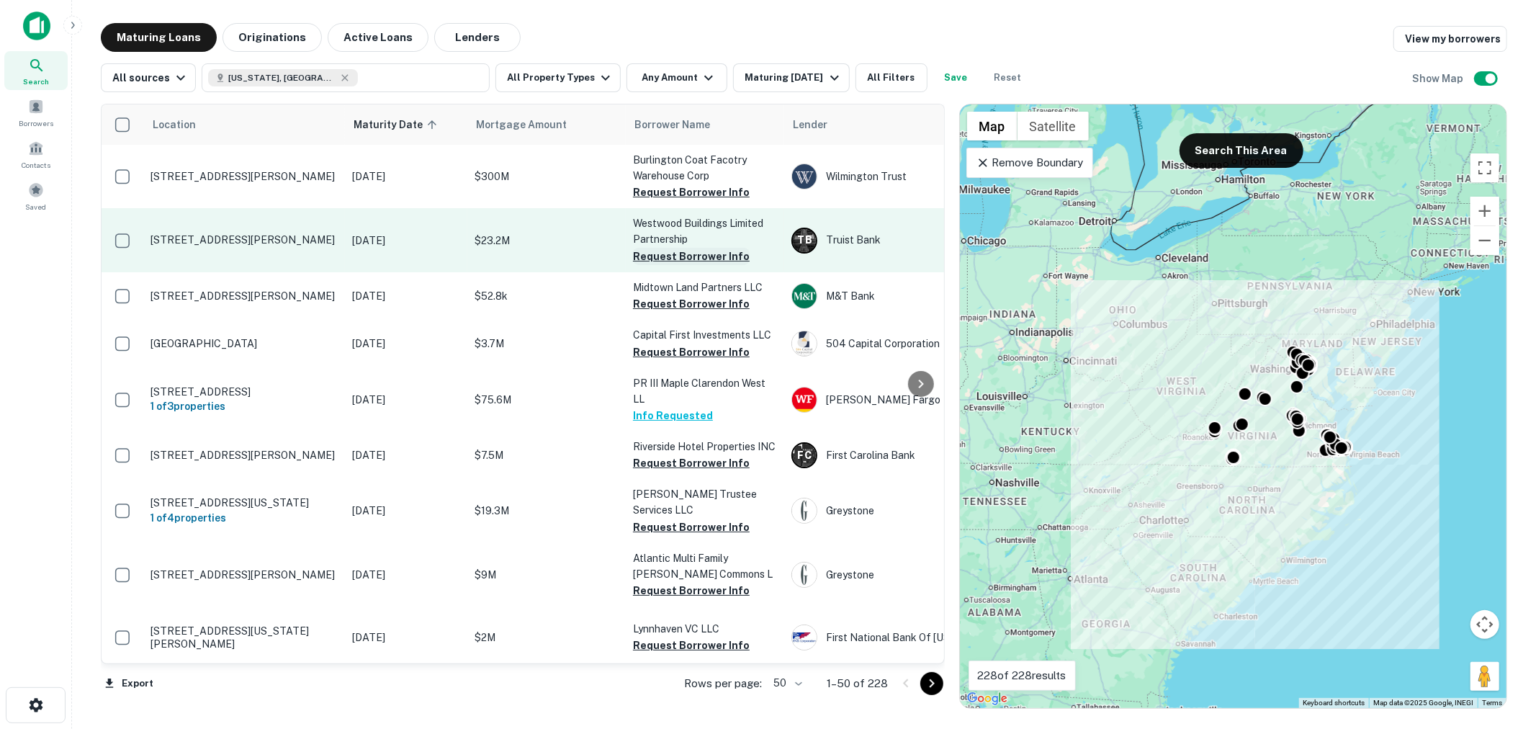
click at [678, 265] on button "Request Borrower Info" at bounding box center [691, 256] width 117 height 17
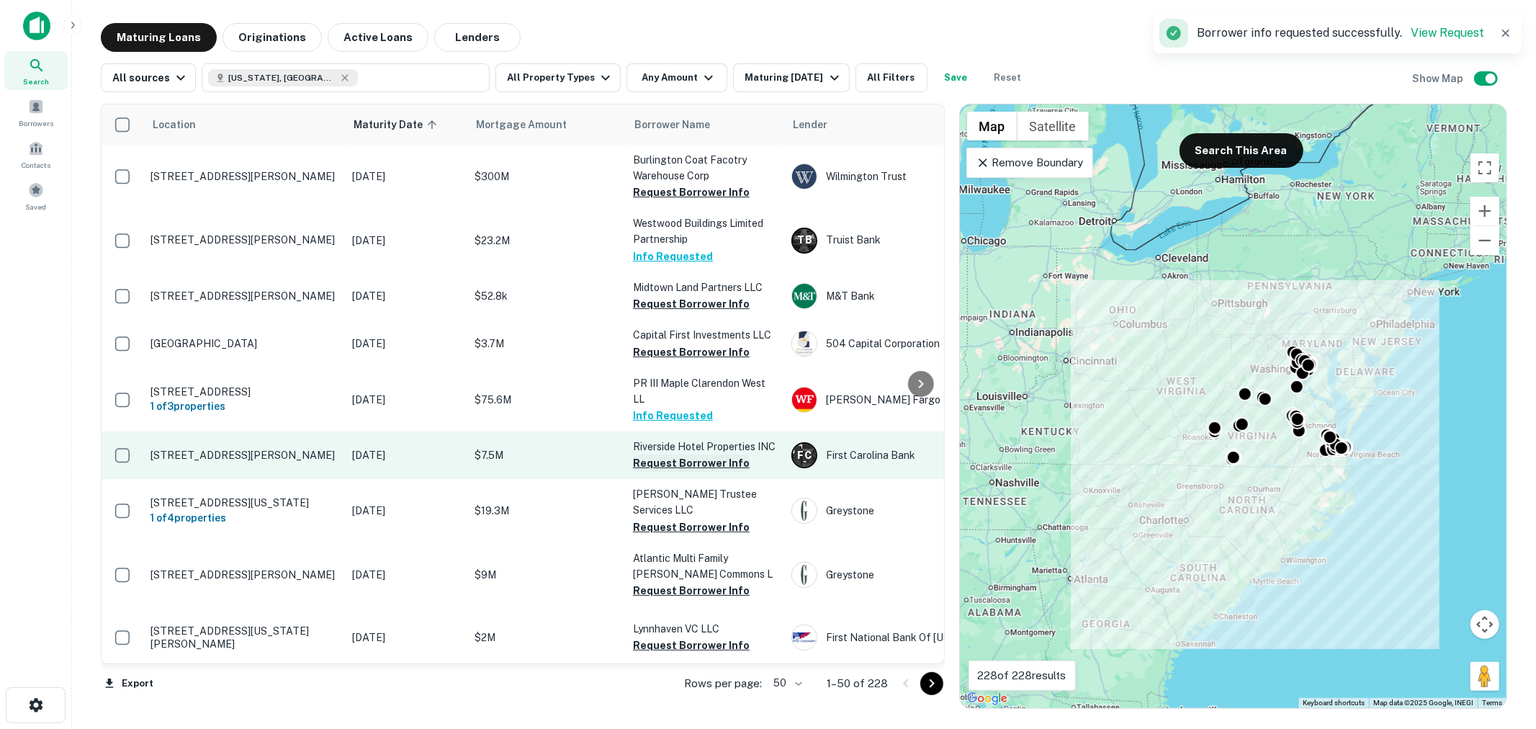
click at [682, 472] on button "Request Borrower Info" at bounding box center [691, 462] width 117 height 17
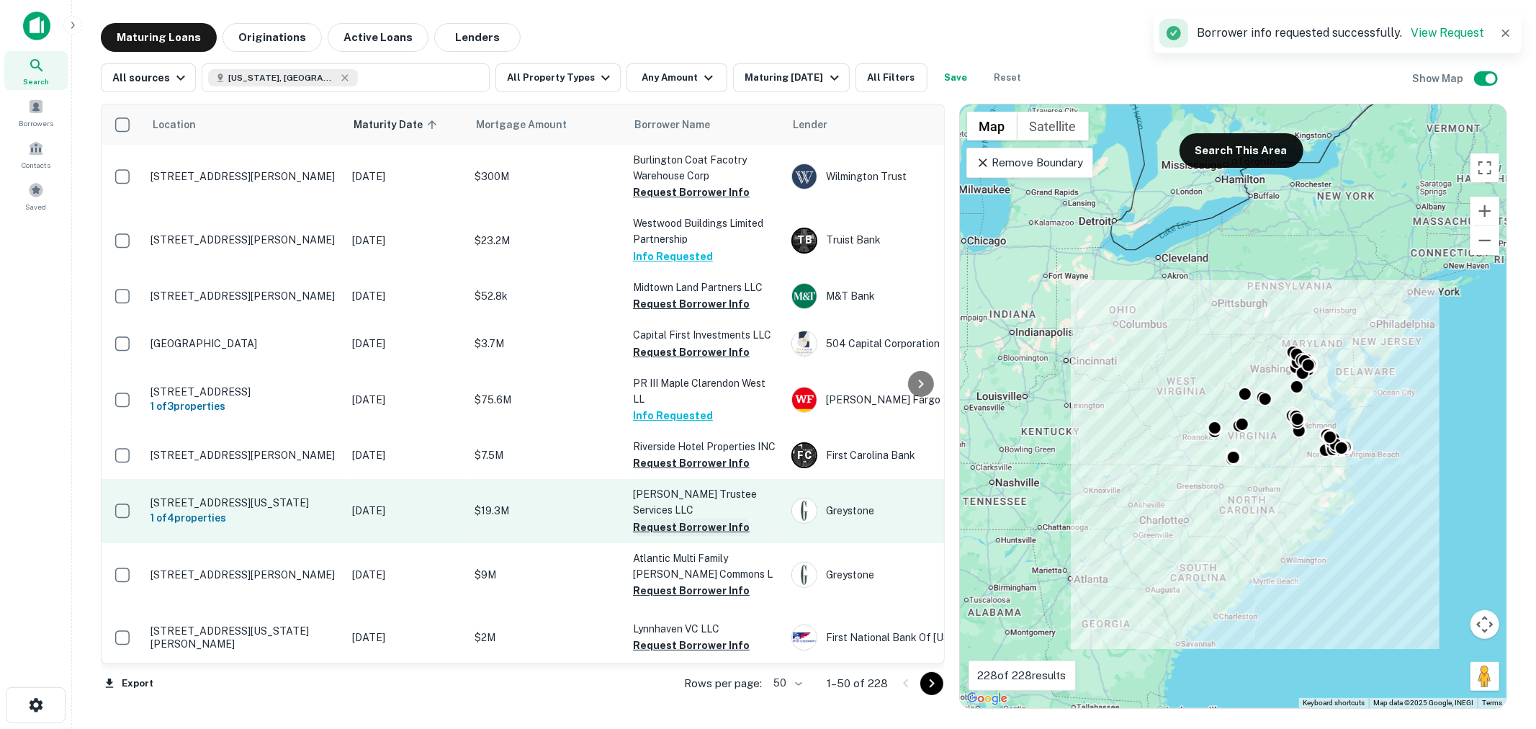
click at [680, 524] on button "Request Borrower Info" at bounding box center [691, 526] width 117 height 17
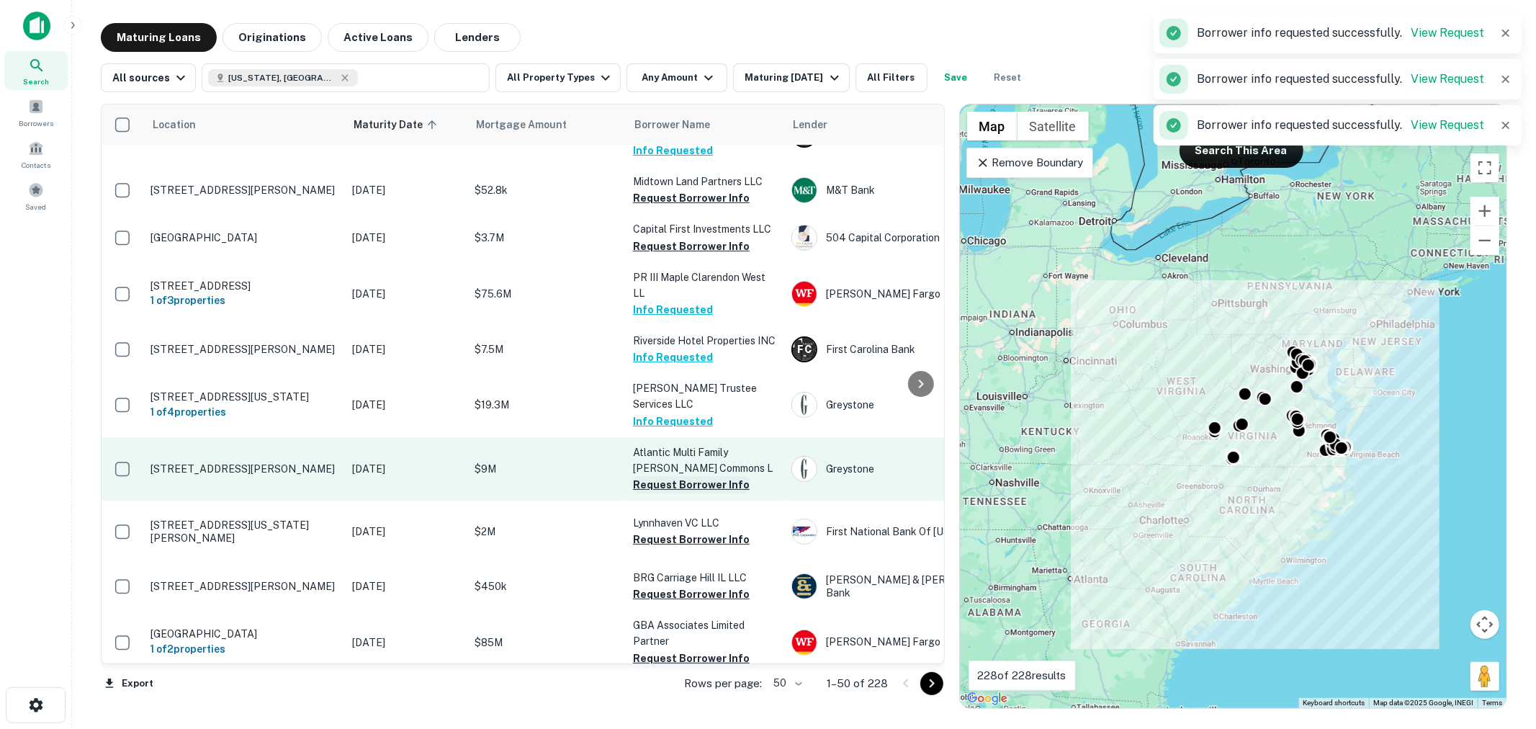
click at [690, 490] on button "Request Borrower Info" at bounding box center [691, 484] width 117 height 17
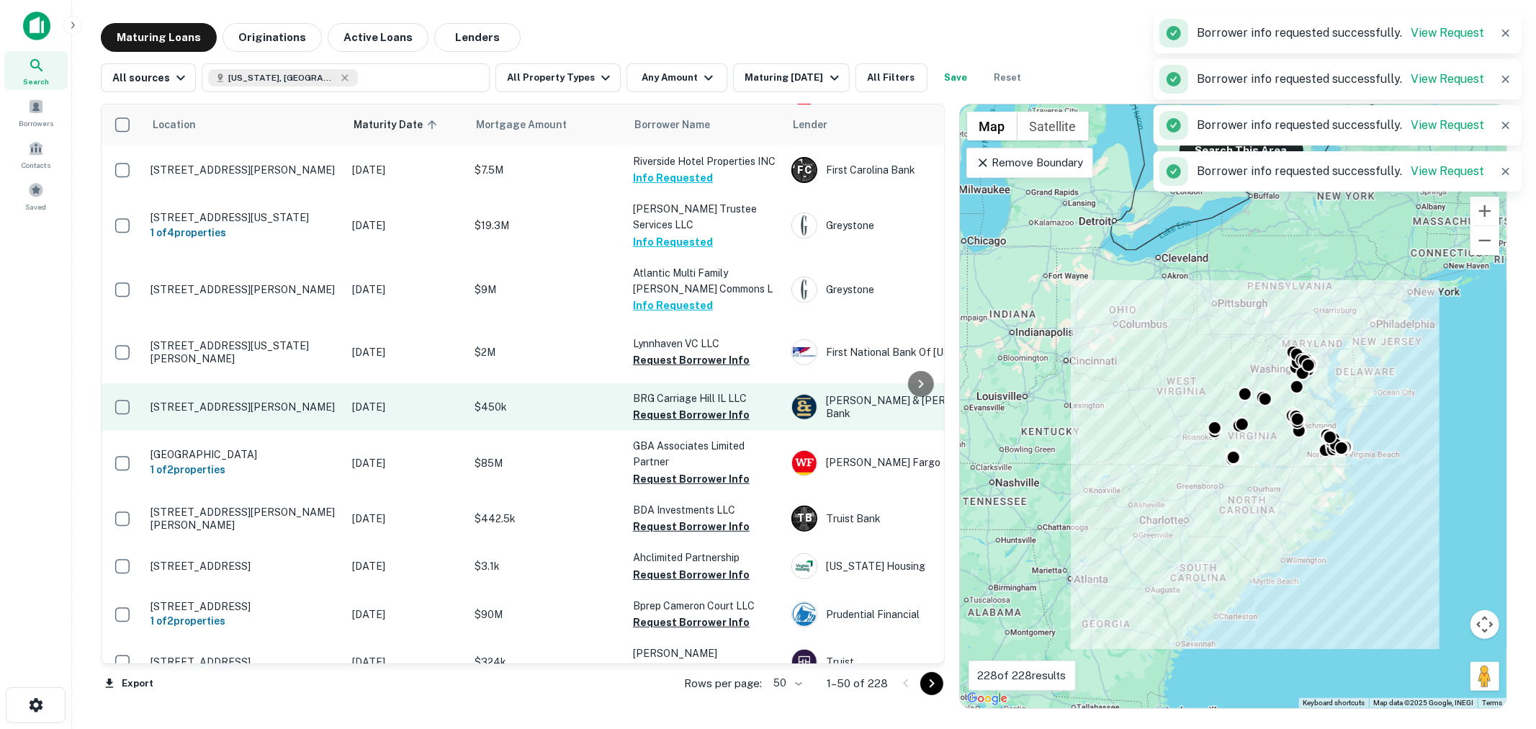
scroll to position [426, 0]
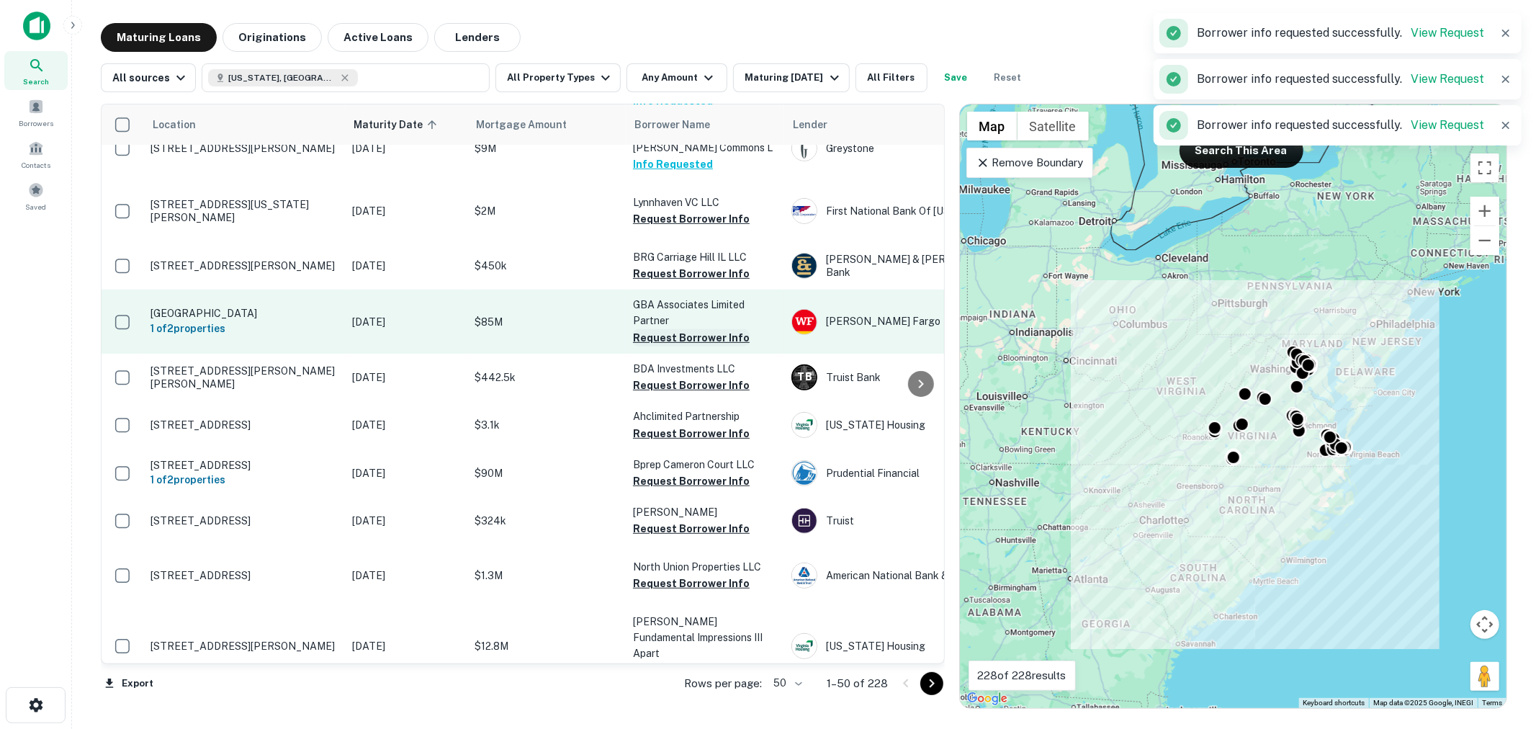
click at [707, 346] on button "Request Borrower Info" at bounding box center [691, 337] width 117 height 17
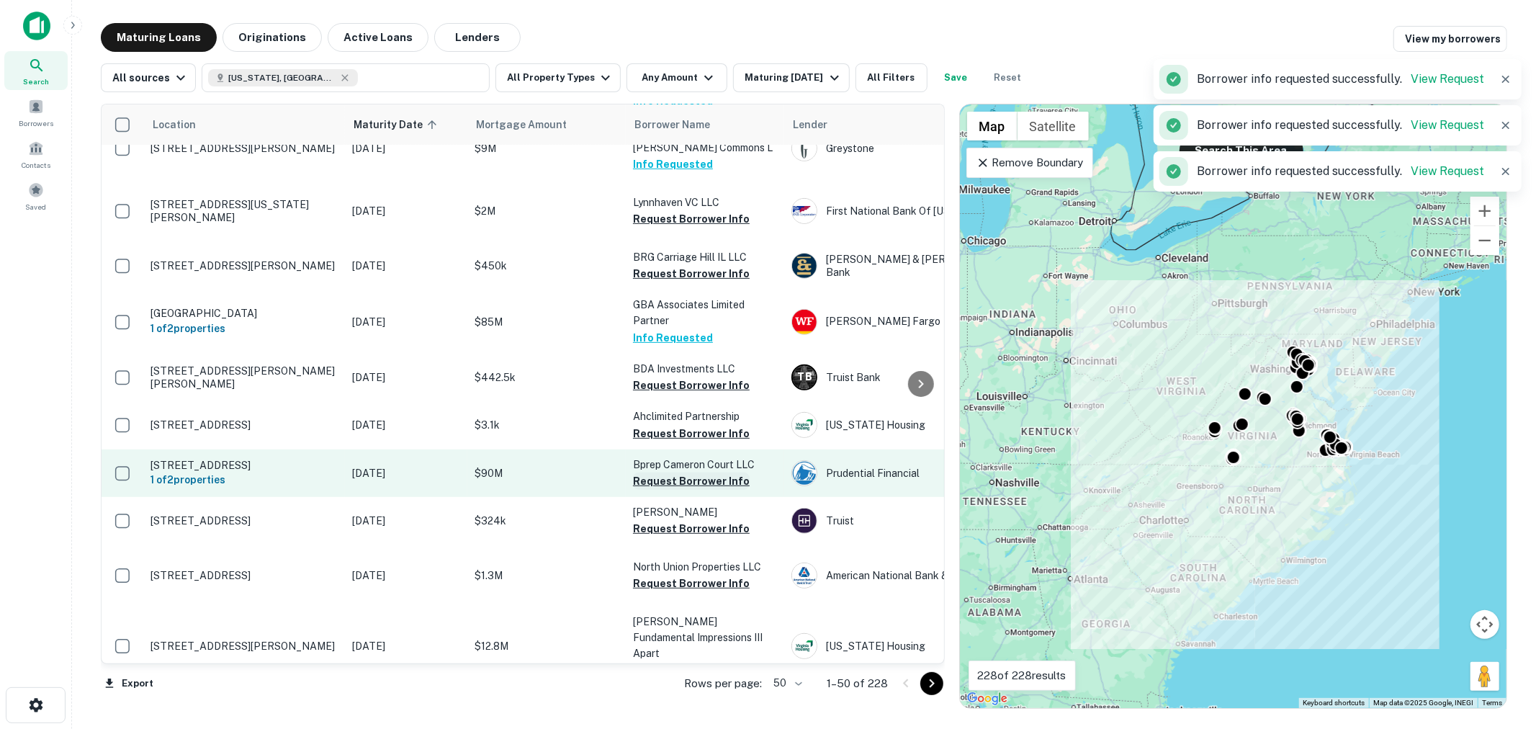
click at [687, 490] on button "Request Borrower Info" at bounding box center [691, 480] width 117 height 17
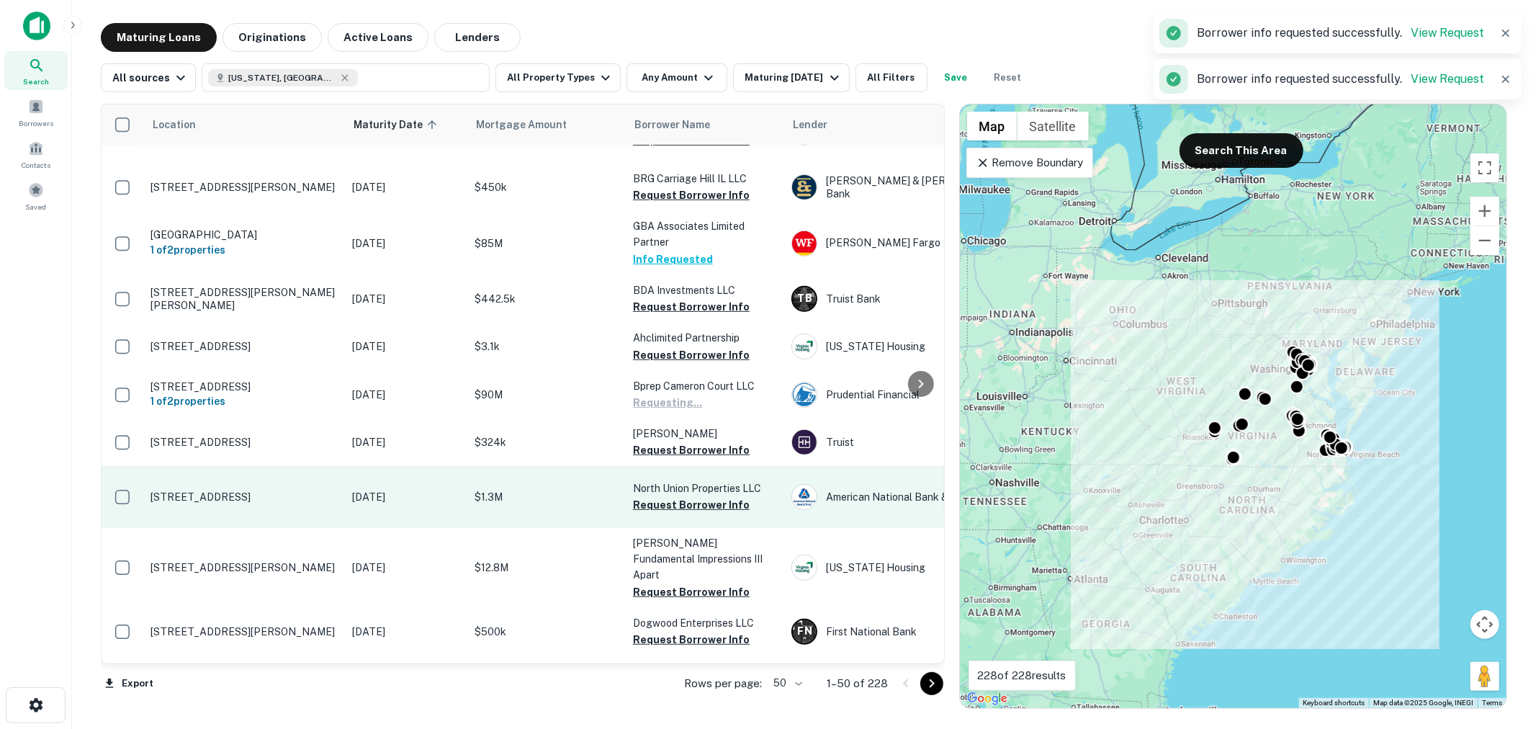
scroll to position [639, 0]
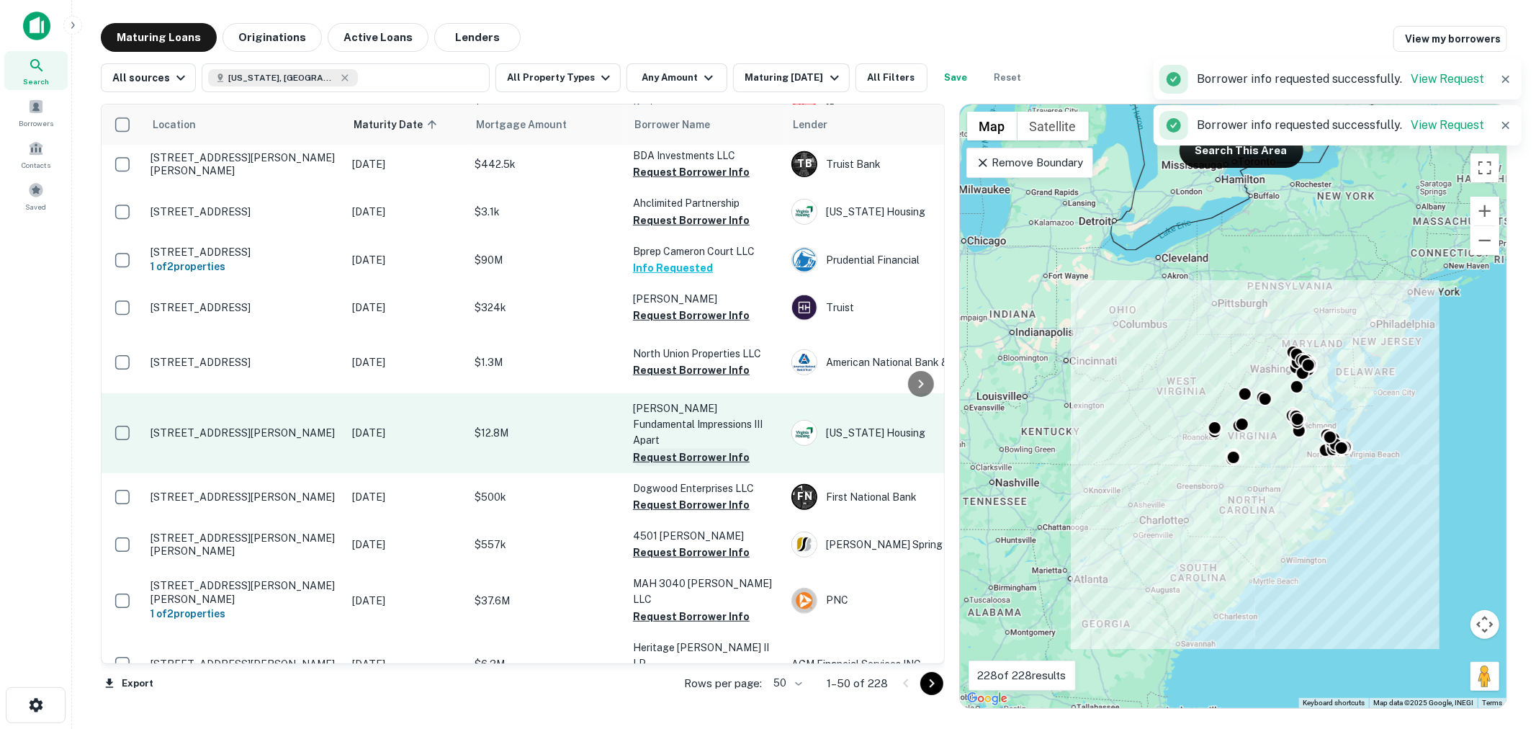
click at [680, 466] on button "Request Borrower Info" at bounding box center [691, 457] width 117 height 17
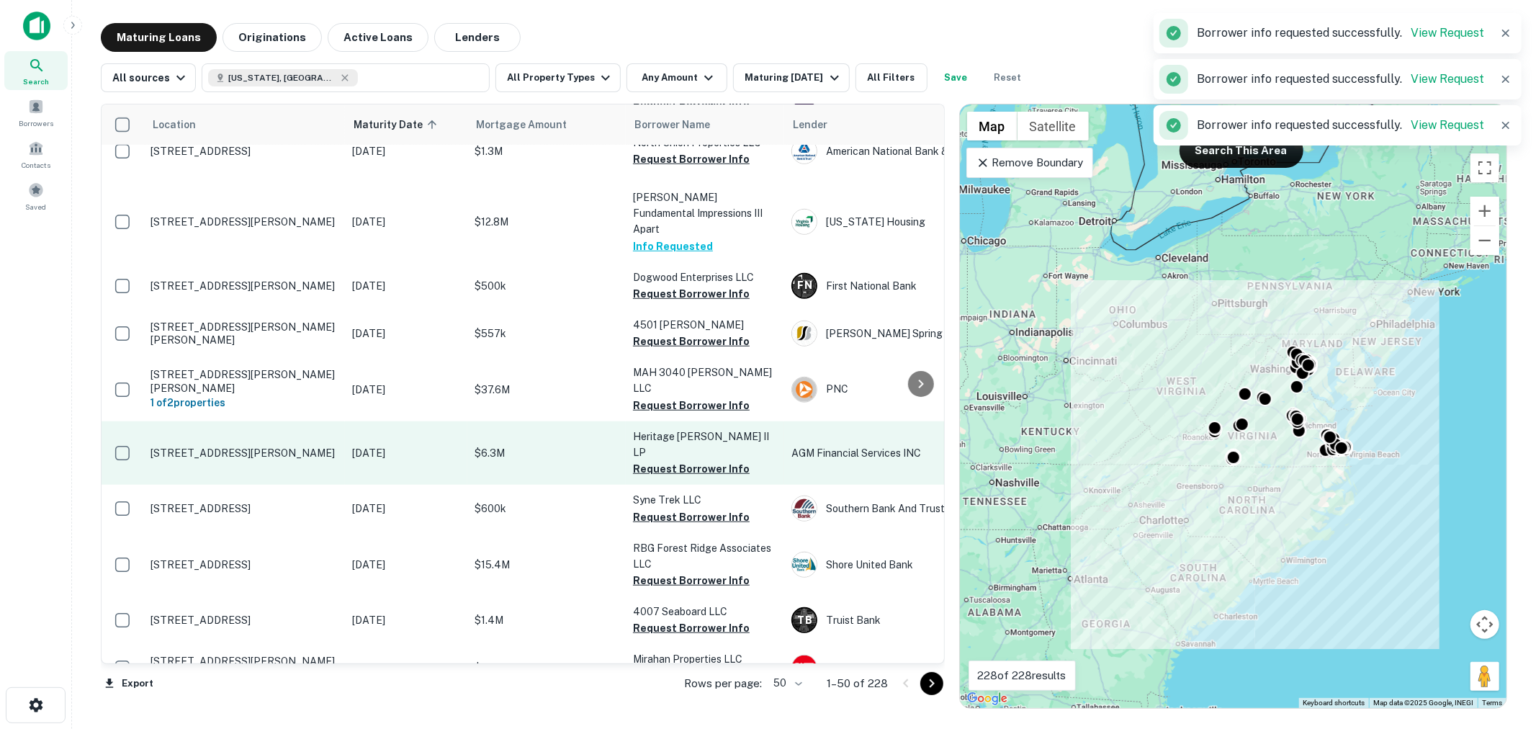
scroll to position [853, 0]
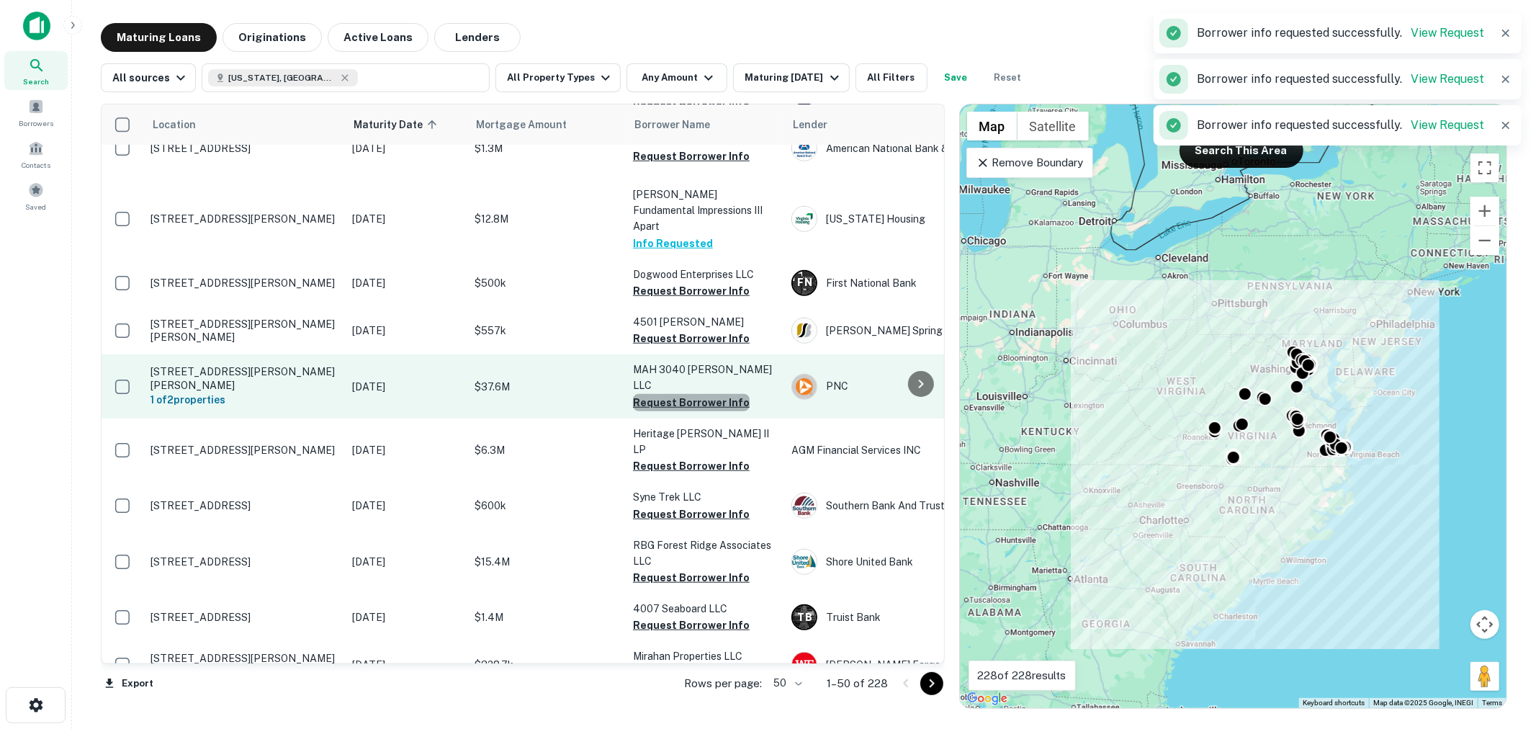
click at [706, 411] on button "Request Borrower Info" at bounding box center [691, 402] width 117 height 17
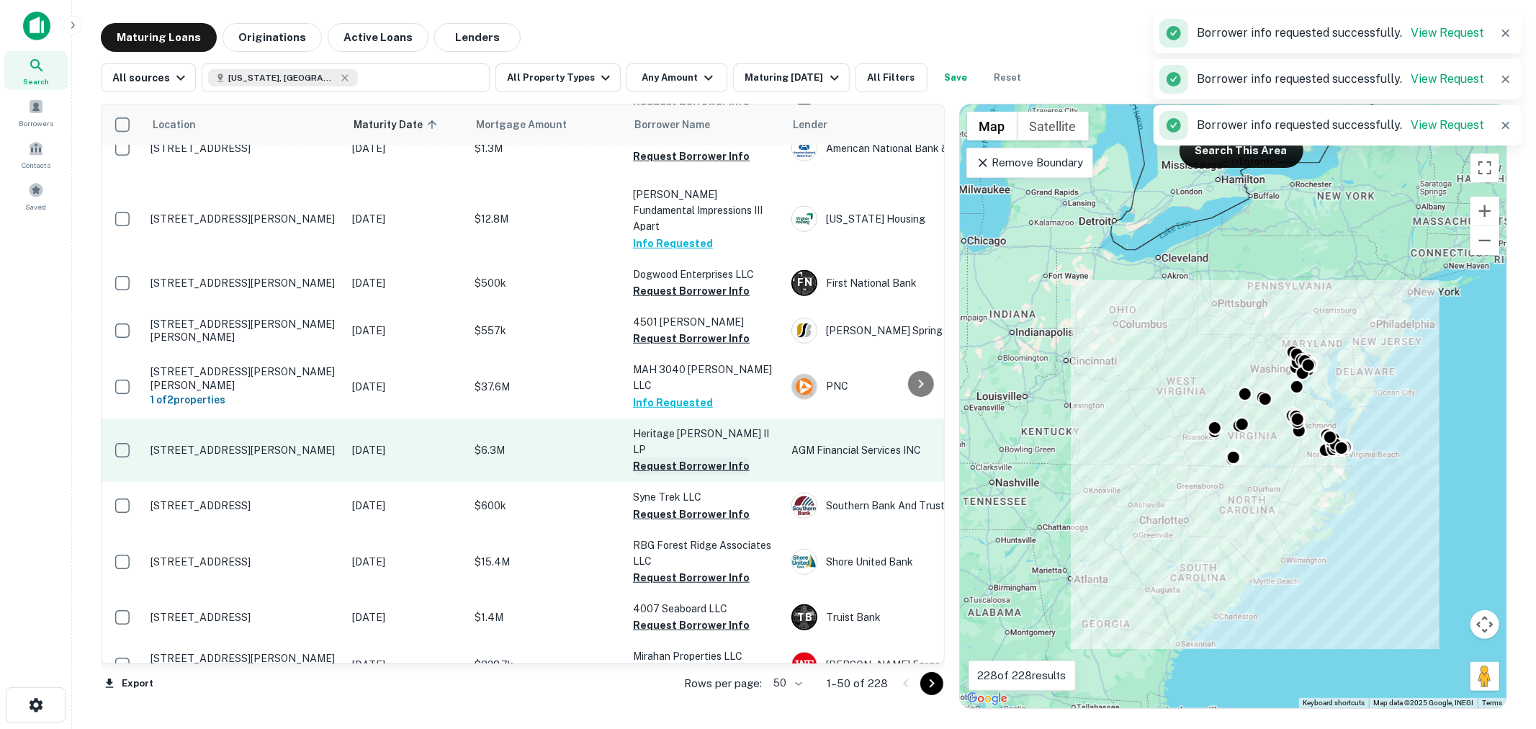
click at [703, 474] on button "Request Borrower Info" at bounding box center [691, 465] width 117 height 17
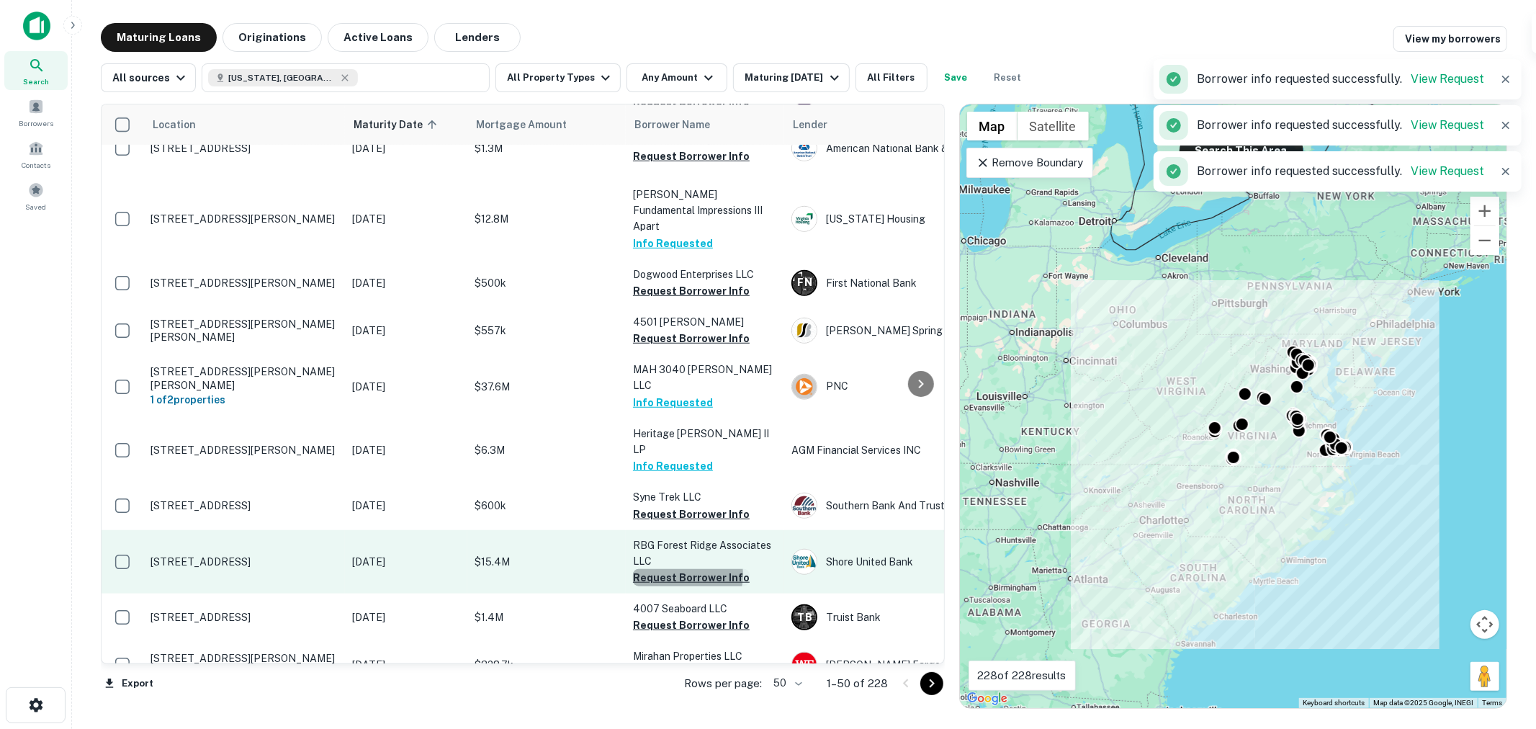
click at [682, 586] on button "Request Borrower Info" at bounding box center [691, 577] width 117 height 17
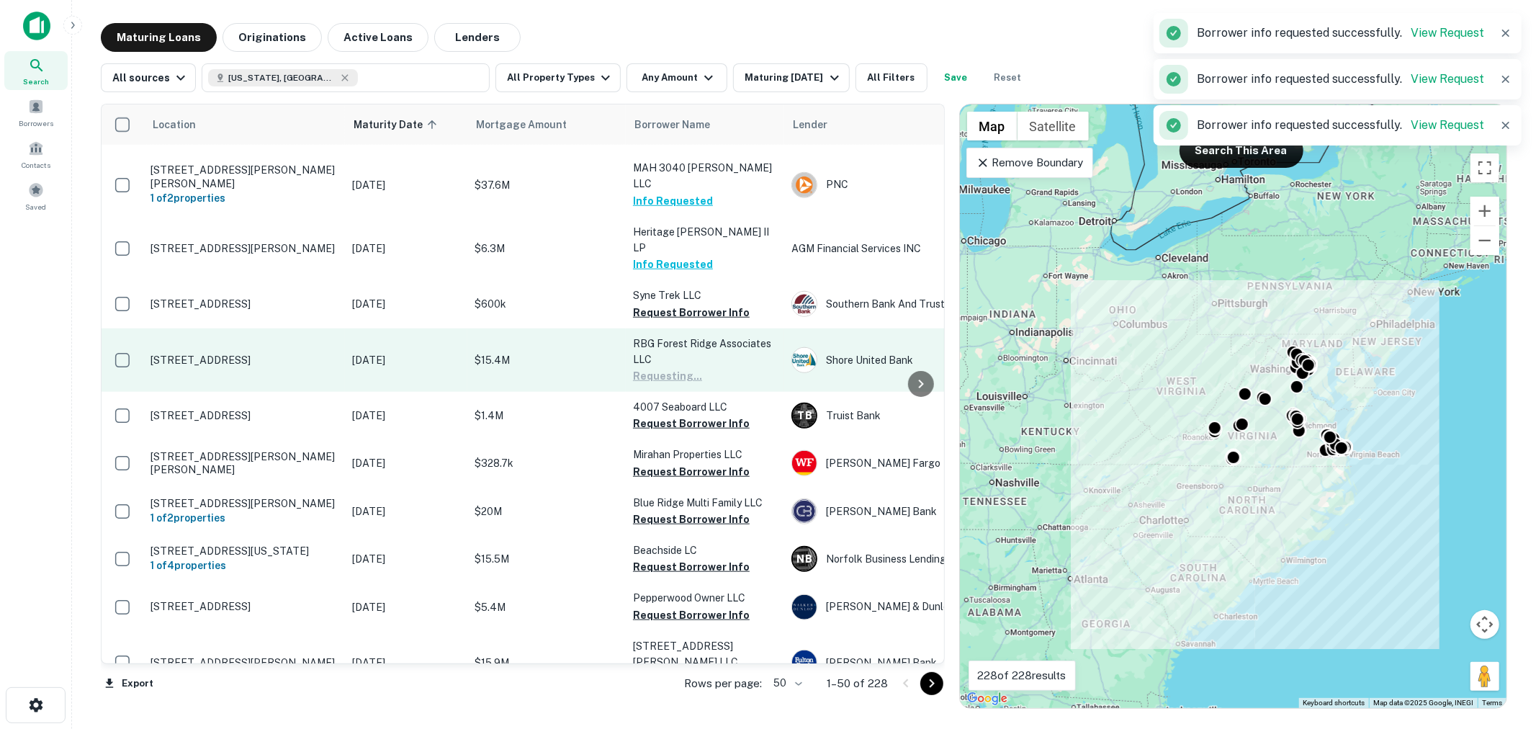
scroll to position [1066, 0]
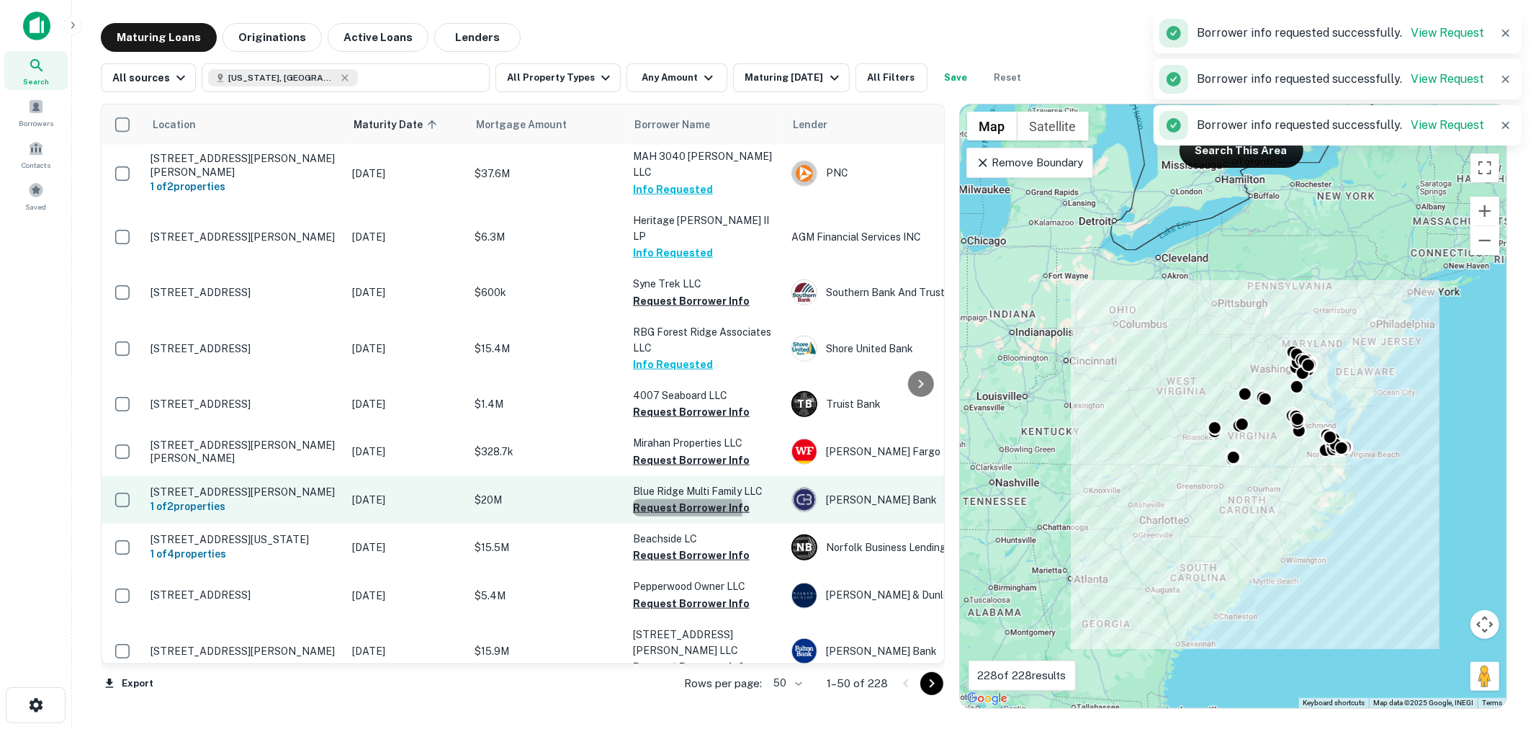
click at [670, 516] on button "Request Borrower Info" at bounding box center [691, 507] width 117 height 17
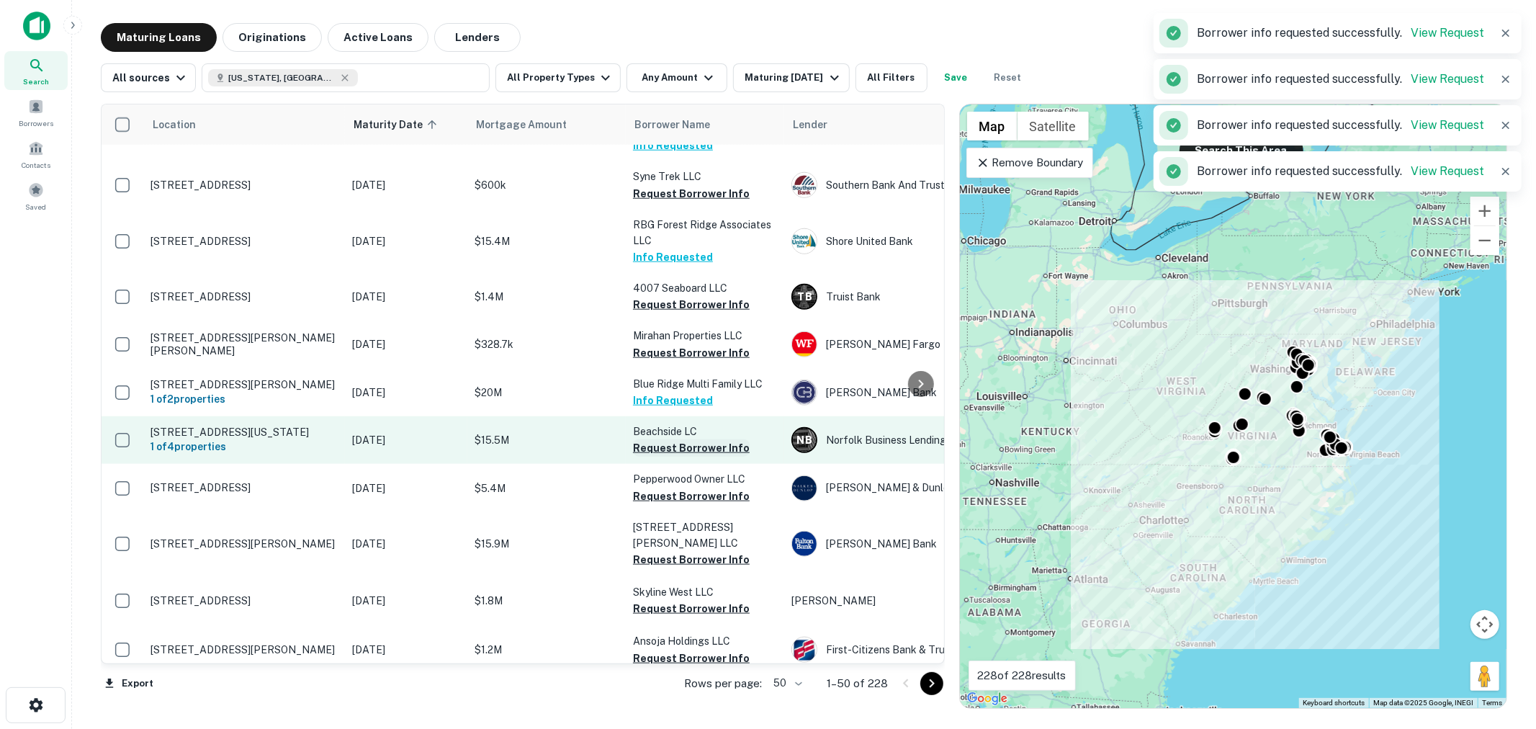
click at [682, 456] on button "Request Borrower Info" at bounding box center [691, 447] width 117 height 17
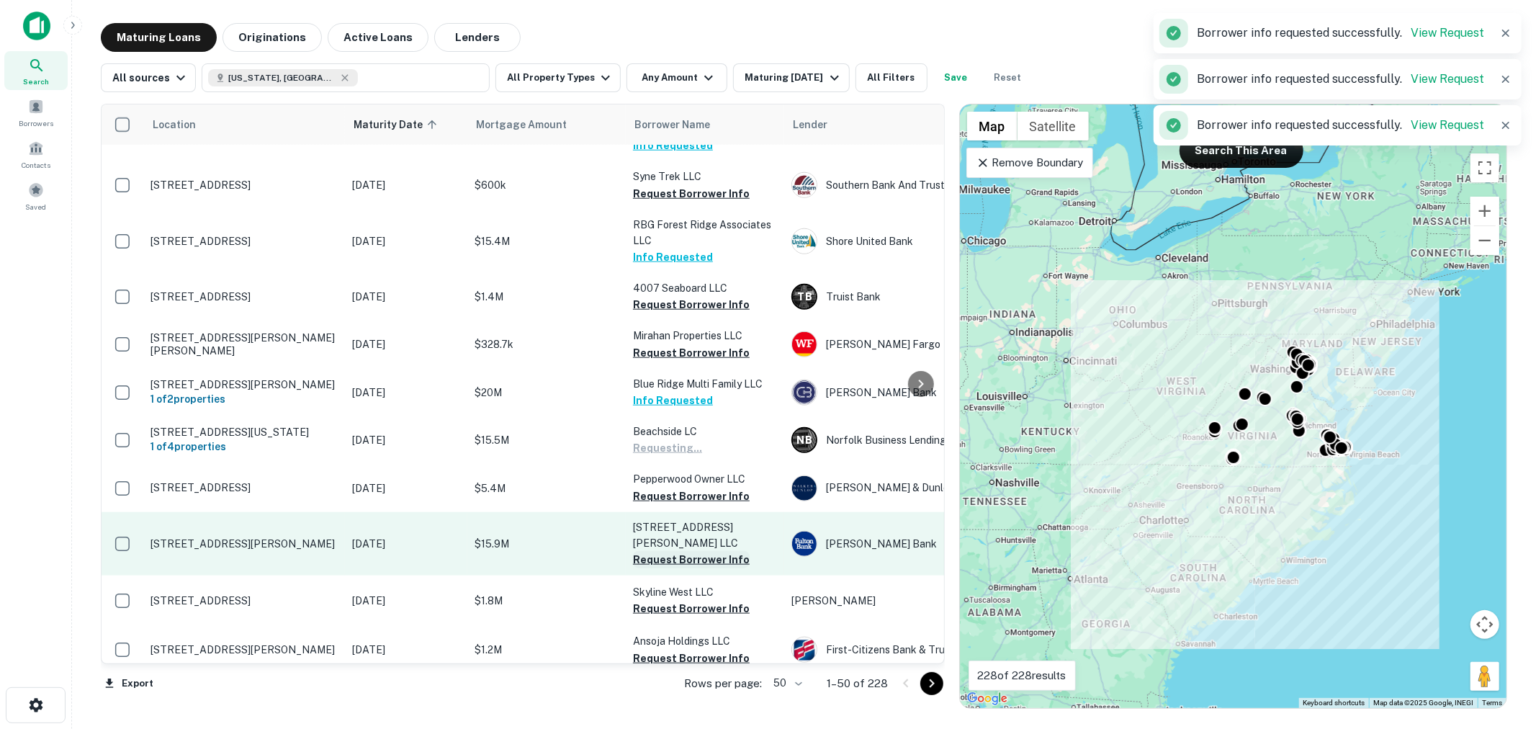
click at [693, 568] on button "Request Borrower Info" at bounding box center [691, 559] width 117 height 17
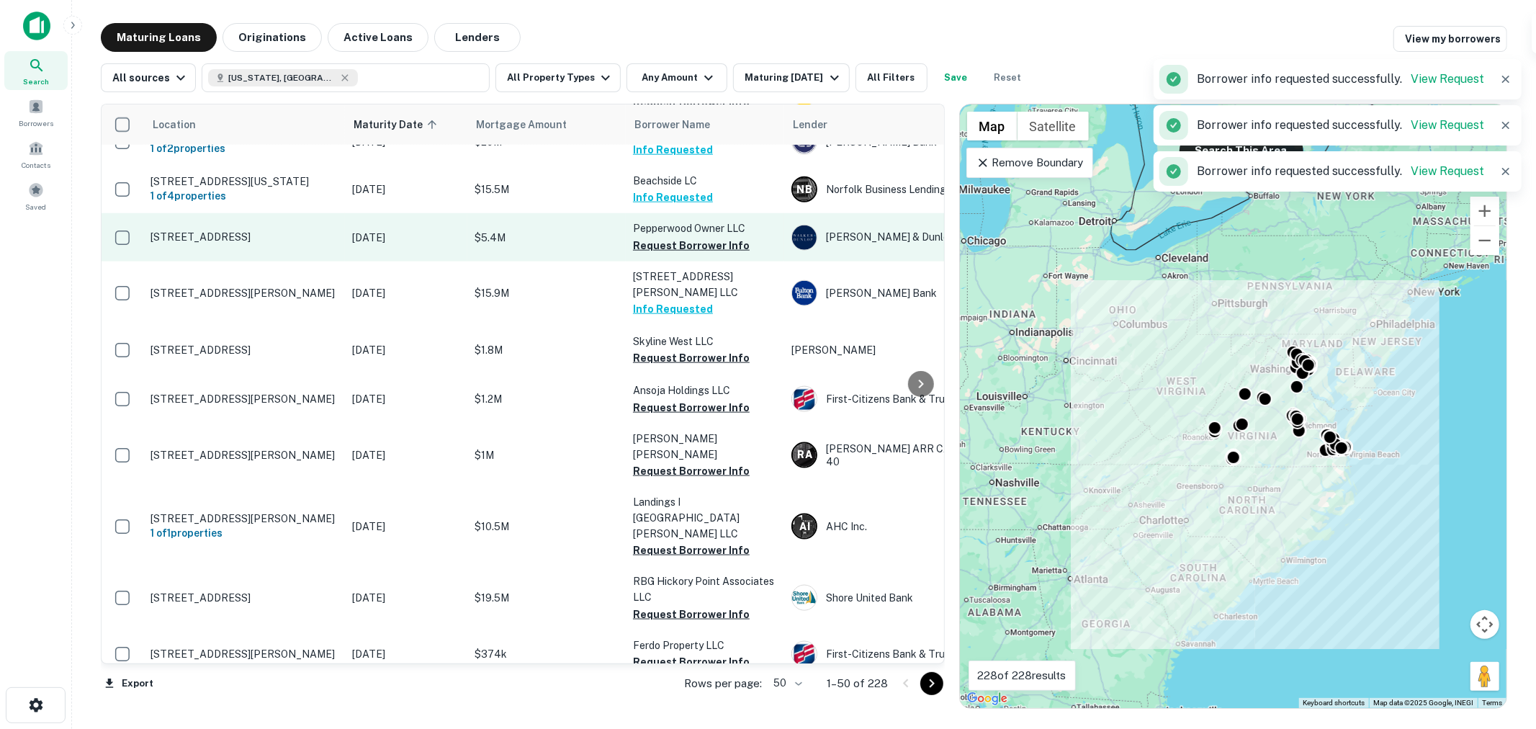
scroll to position [1493, 0]
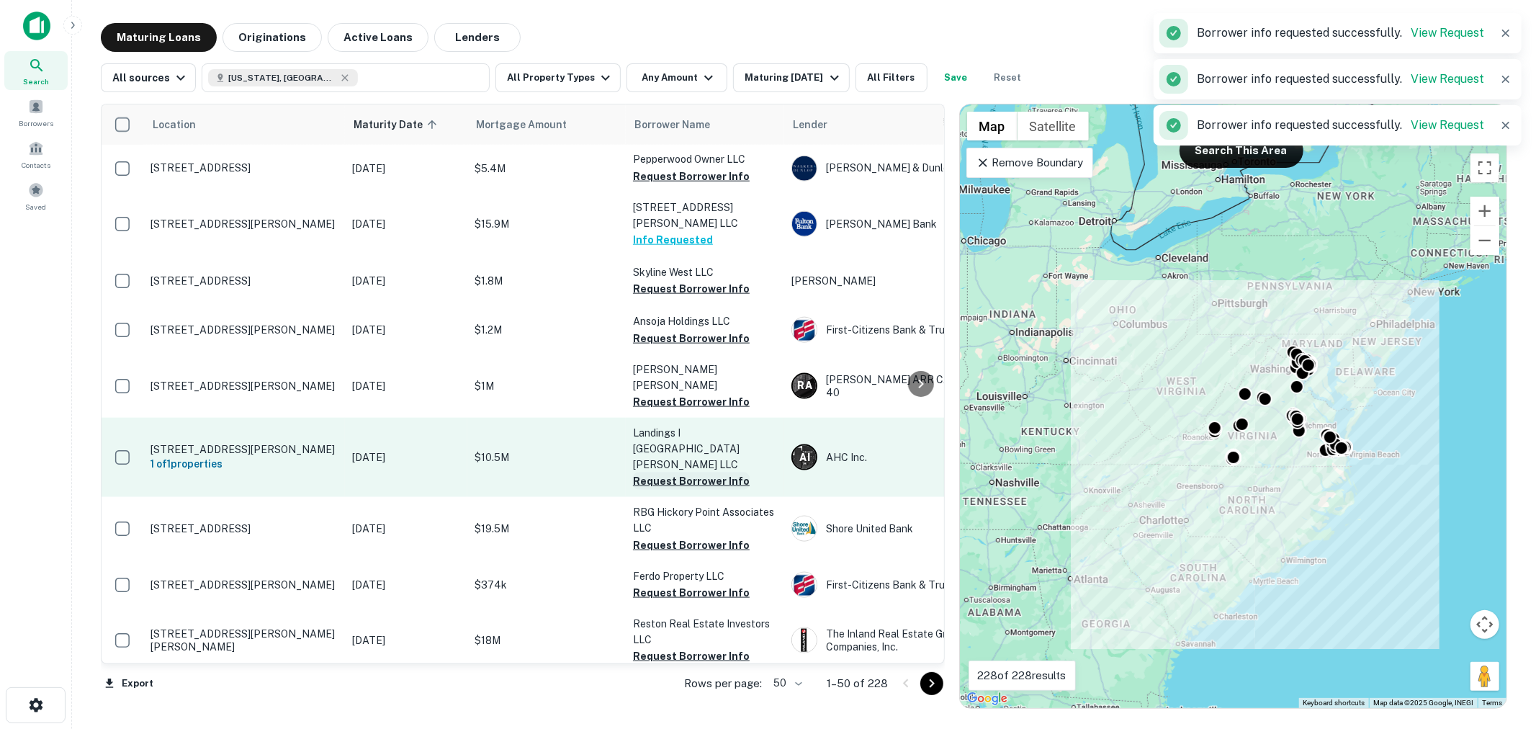
click at [682, 472] on button "Request Borrower Info" at bounding box center [691, 480] width 117 height 17
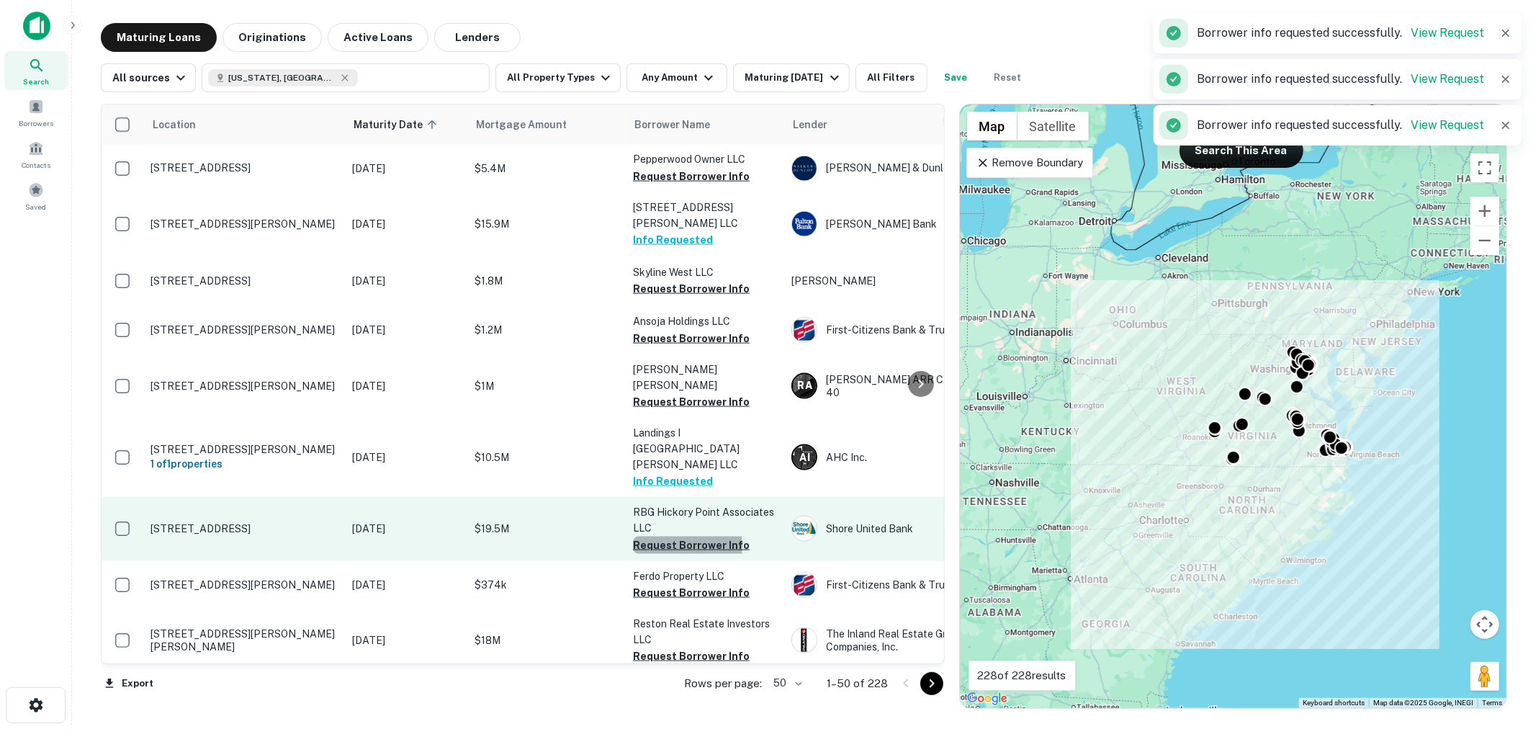
click at [678, 536] on button "Request Borrower Info" at bounding box center [691, 544] width 117 height 17
